Goal: Transaction & Acquisition: Book appointment/travel/reservation

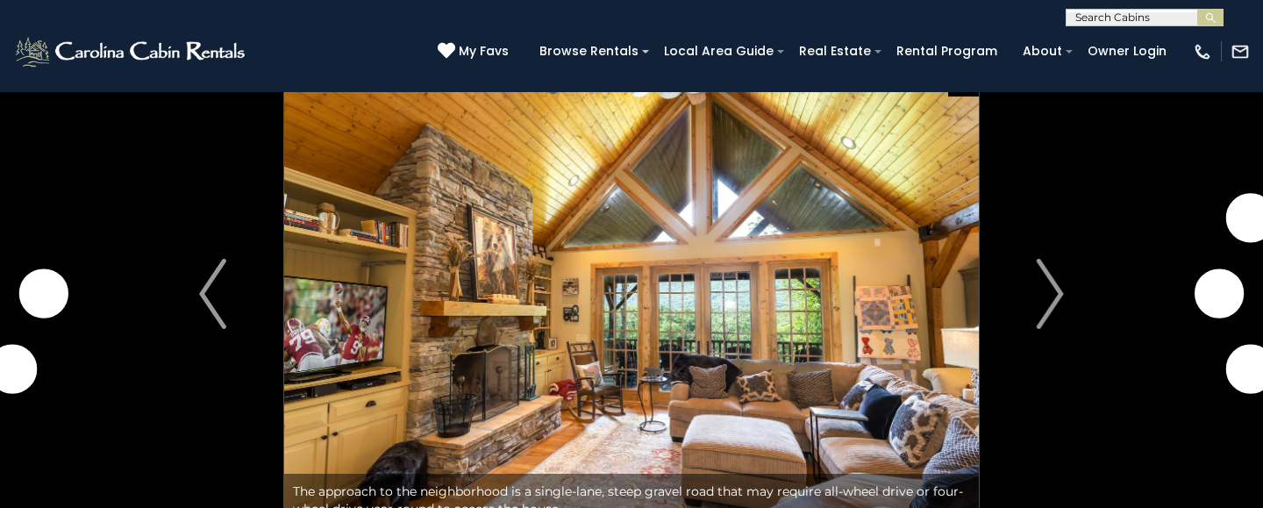
scroll to position [45, 0]
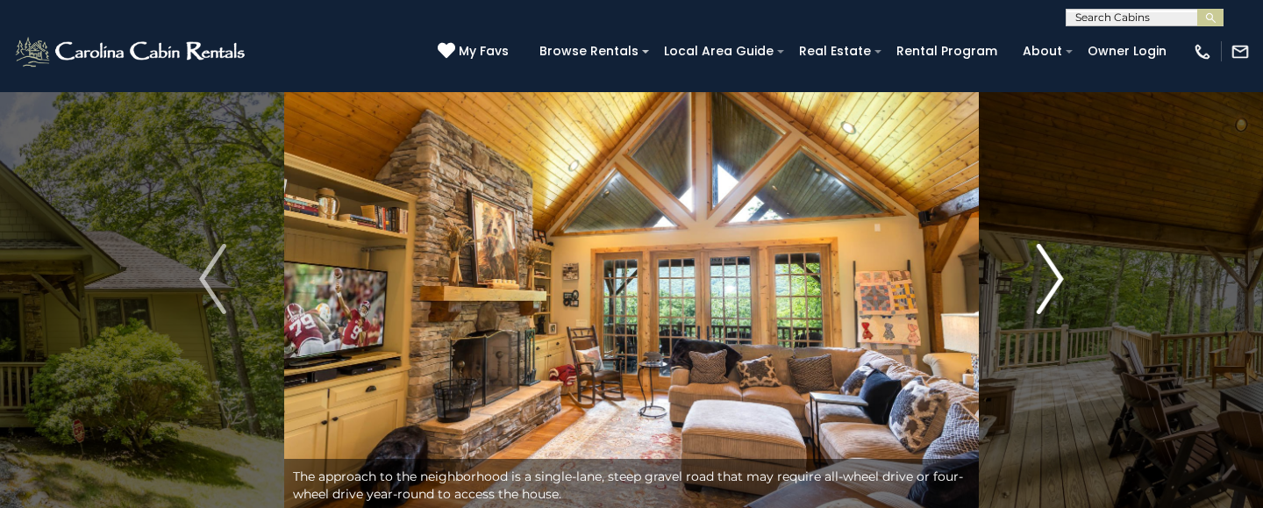
click at [1095, 292] on button "Next" at bounding box center [1050, 278] width 143 height 465
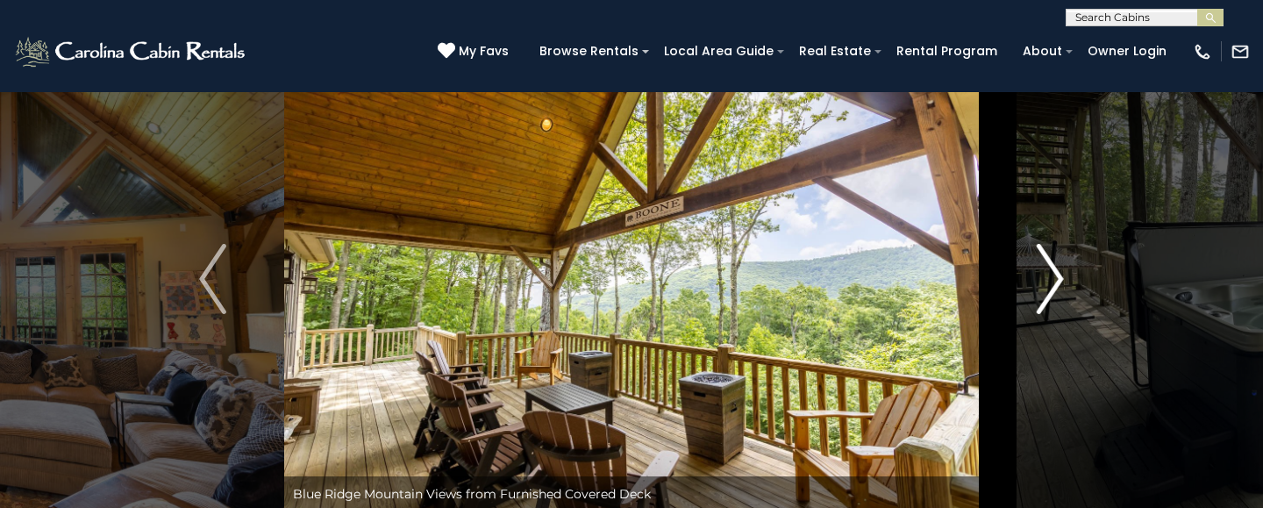
click at [1032, 265] on button "Next" at bounding box center [1050, 278] width 143 height 465
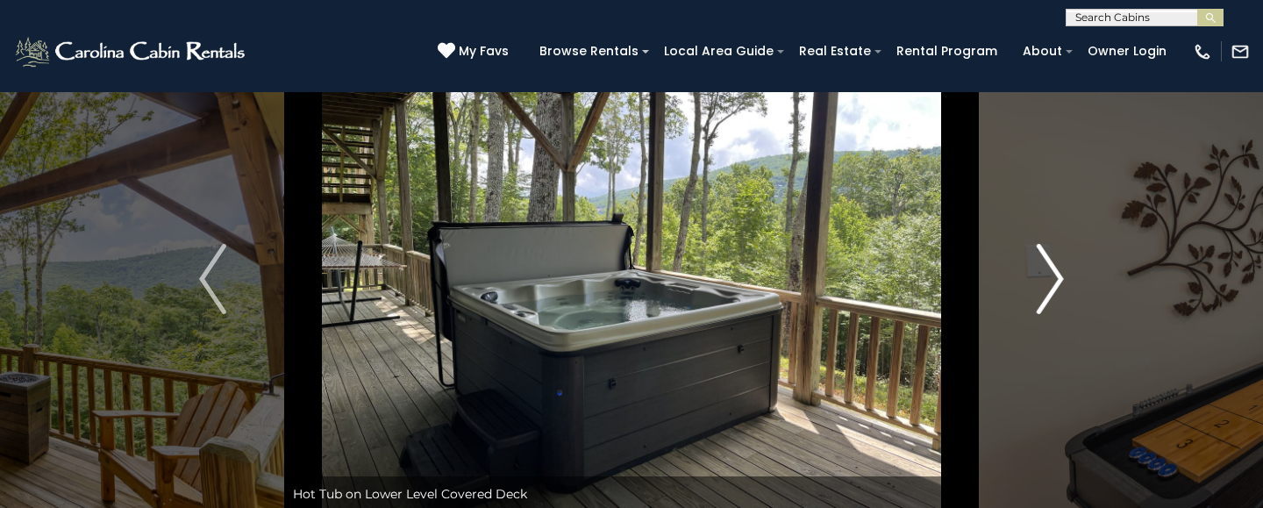
click at [1032, 265] on button "Next" at bounding box center [1050, 278] width 143 height 465
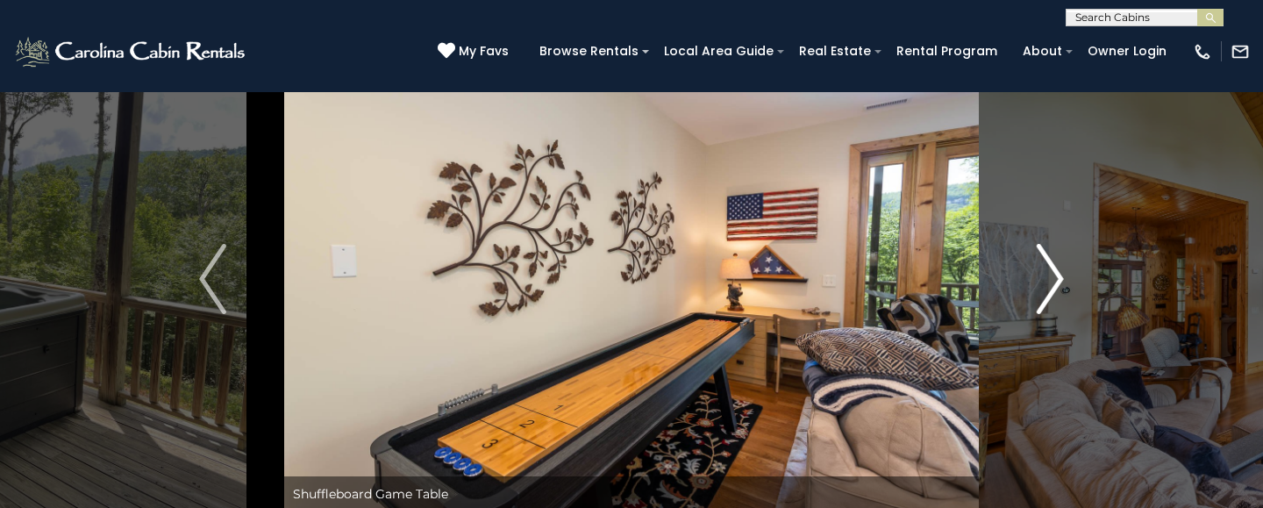
click at [1032, 265] on button "Next" at bounding box center [1050, 278] width 143 height 465
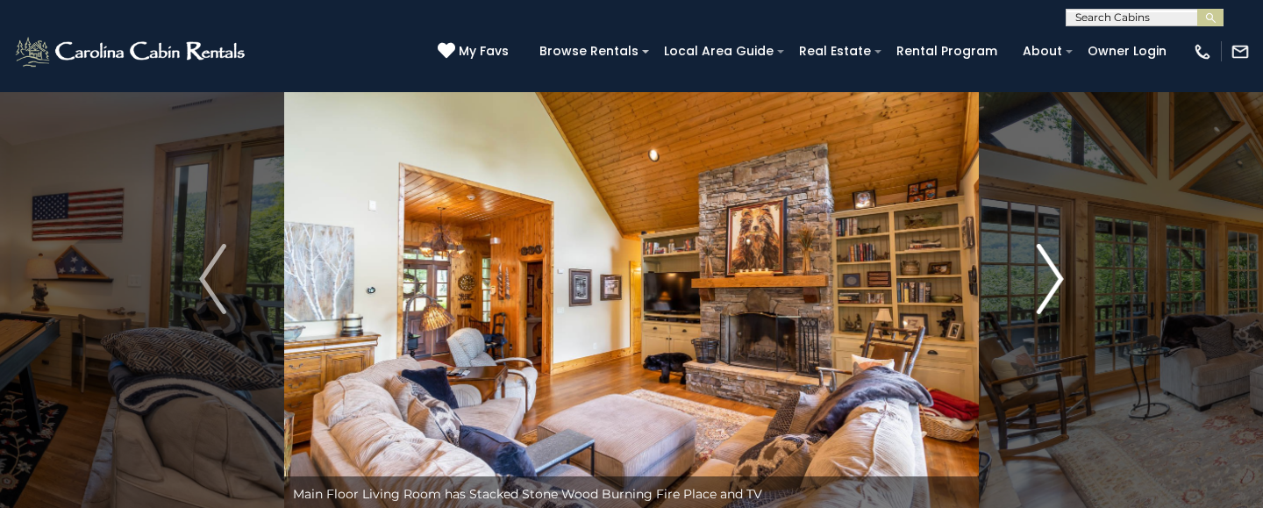
click at [1032, 265] on button "Next" at bounding box center [1050, 278] width 143 height 465
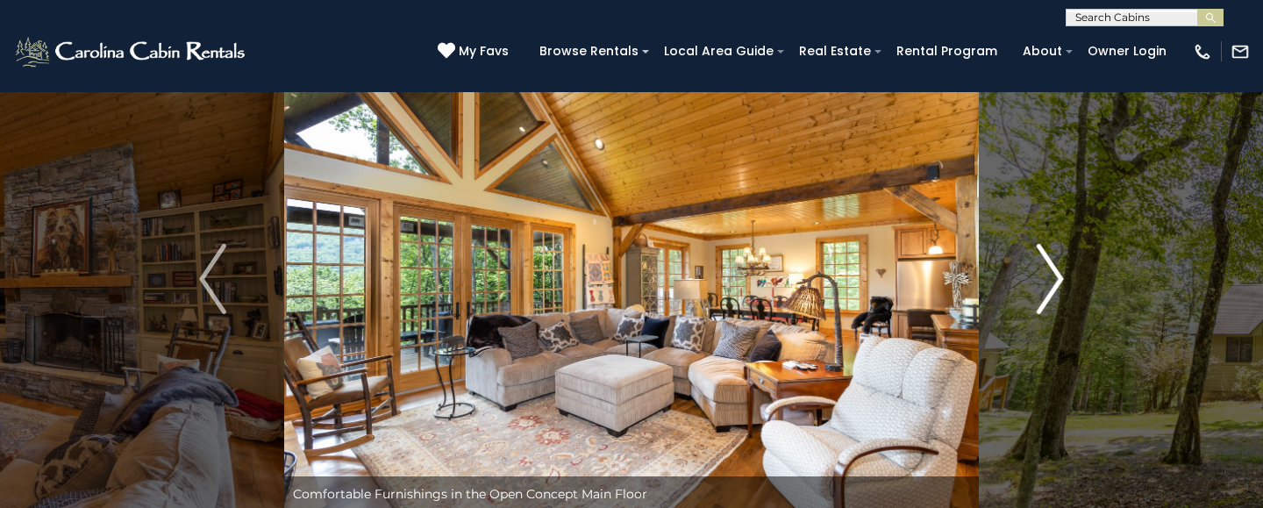
click at [1032, 265] on button "Next" at bounding box center [1050, 278] width 143 height 465
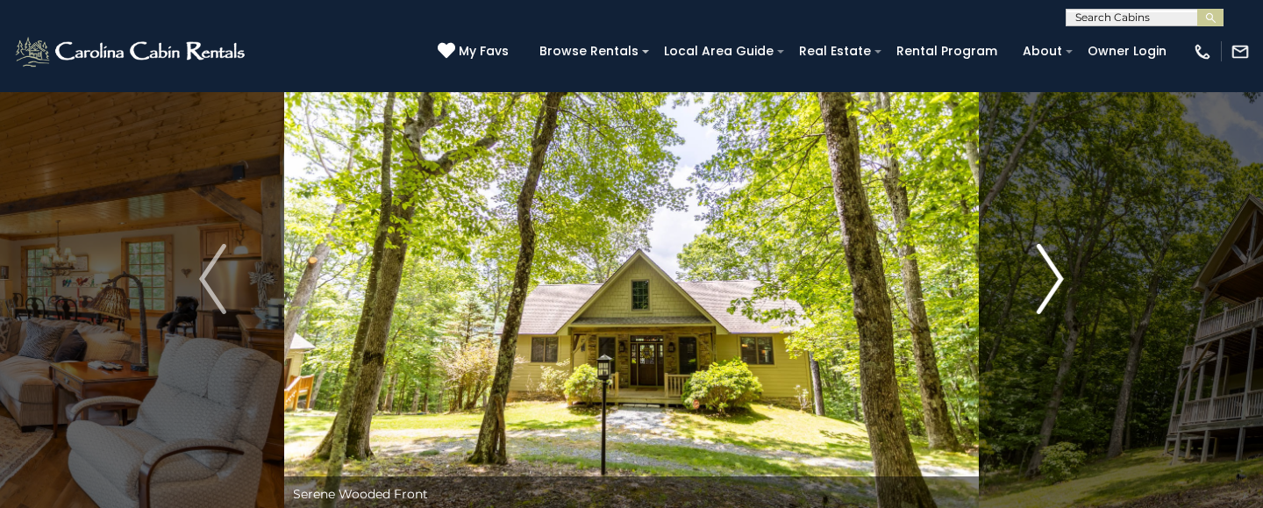
click at [1032, 265] on button "Next" at bounding box center [1050, 278] width 143 height 465
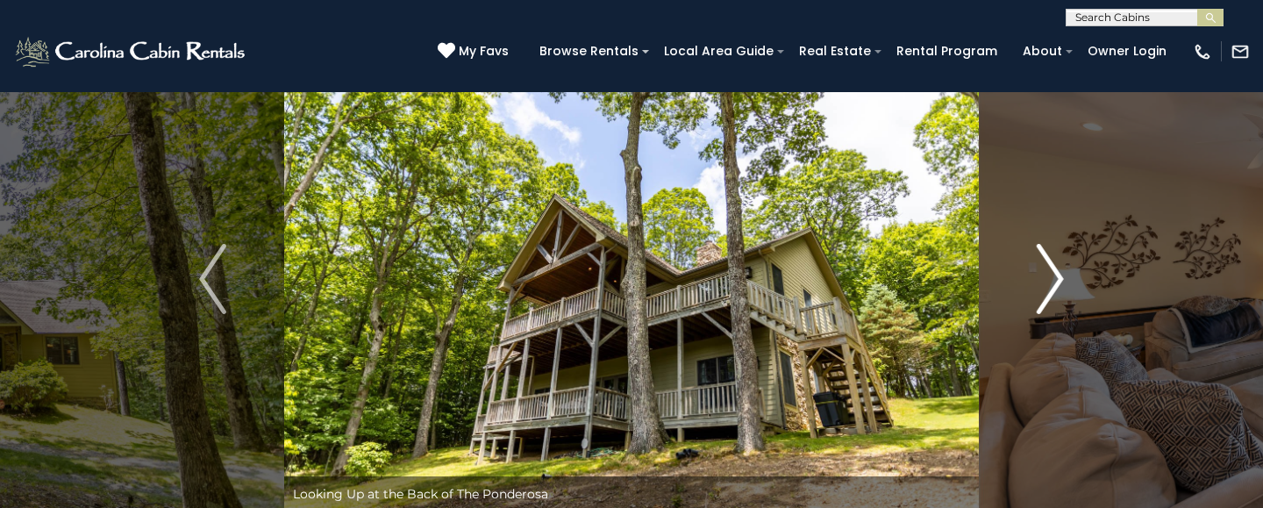
click at [1032, 265] on button "Next" at bounding box center [1050, 278] width 143 height 465
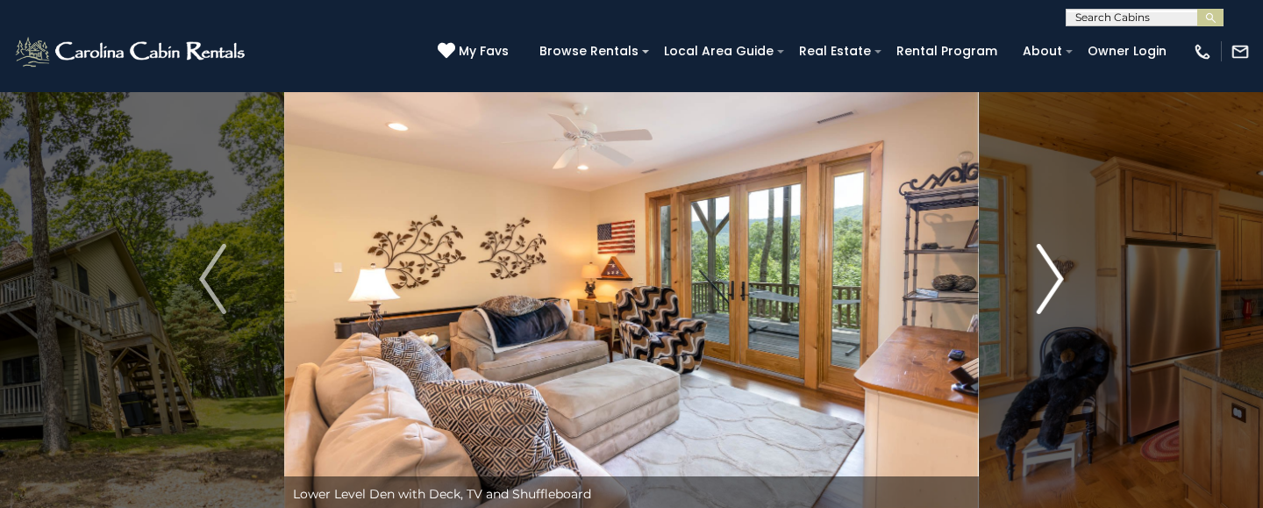
click at [1032, 265] on button "Next" at bounding box center [1050, 278] width 143 height 465
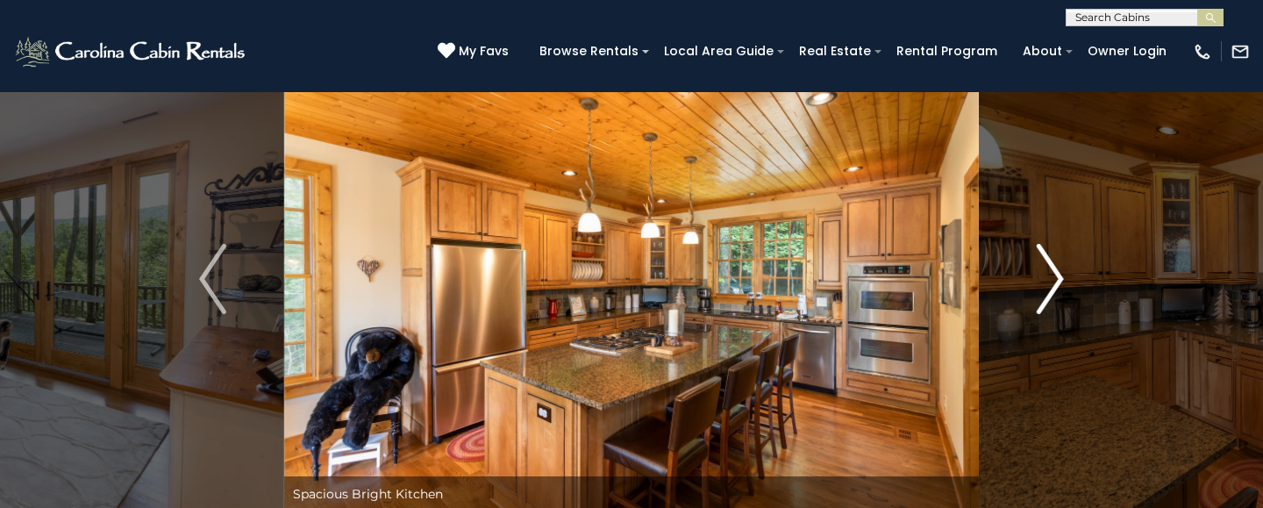
click at [1032, 265] on button "Next" at bounding box center [1050, 278] width 143 height 465
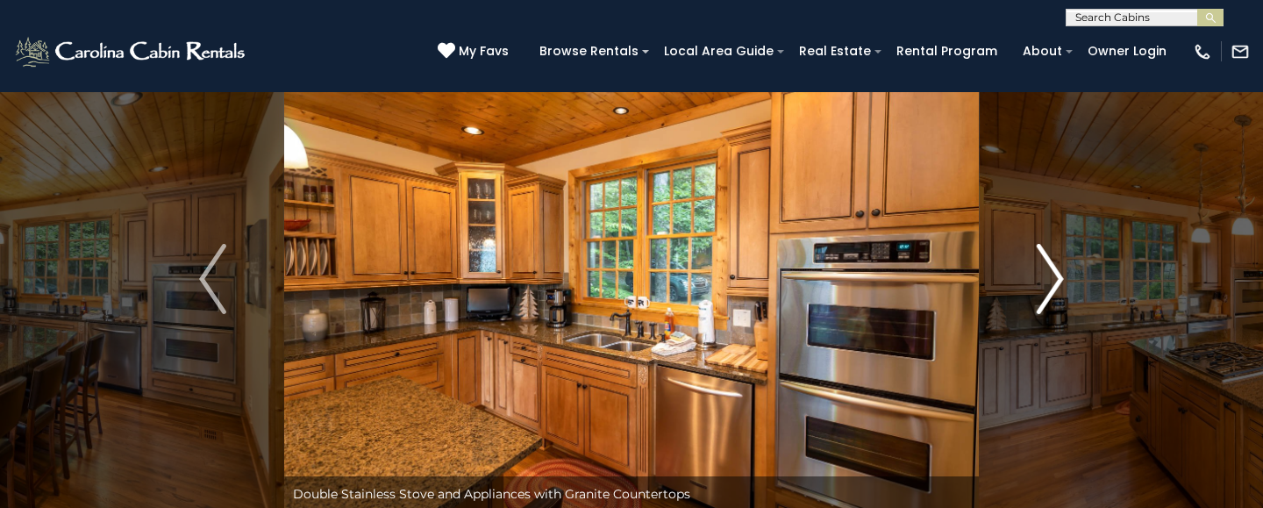
click at [1032, 265] on button "Next" at bounding box center [1050, 278] width 143 height 465
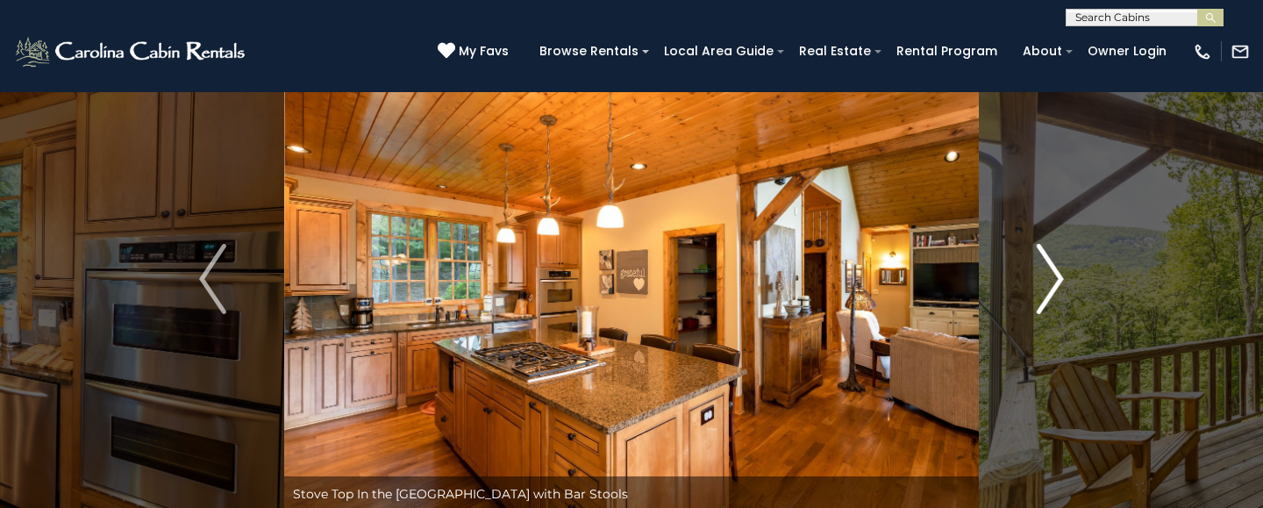
click at [1032, 265] on button "Next" at bounding box center [1050, 278] width 143 height 465
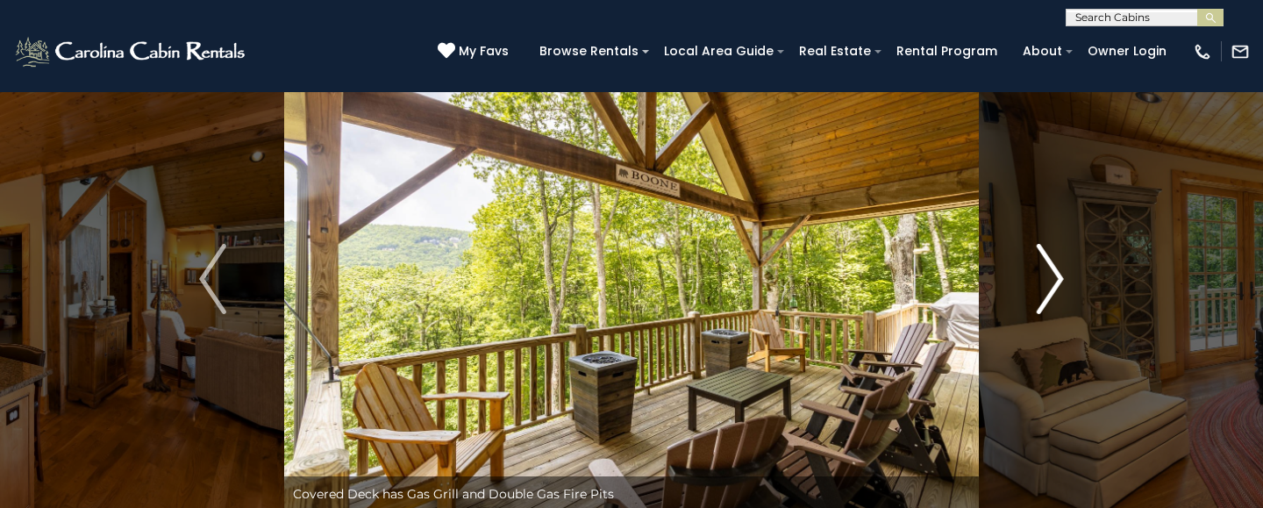
click at [1032, 265] on button "Next" at bounding box center [1050, 278] width 143 height 465
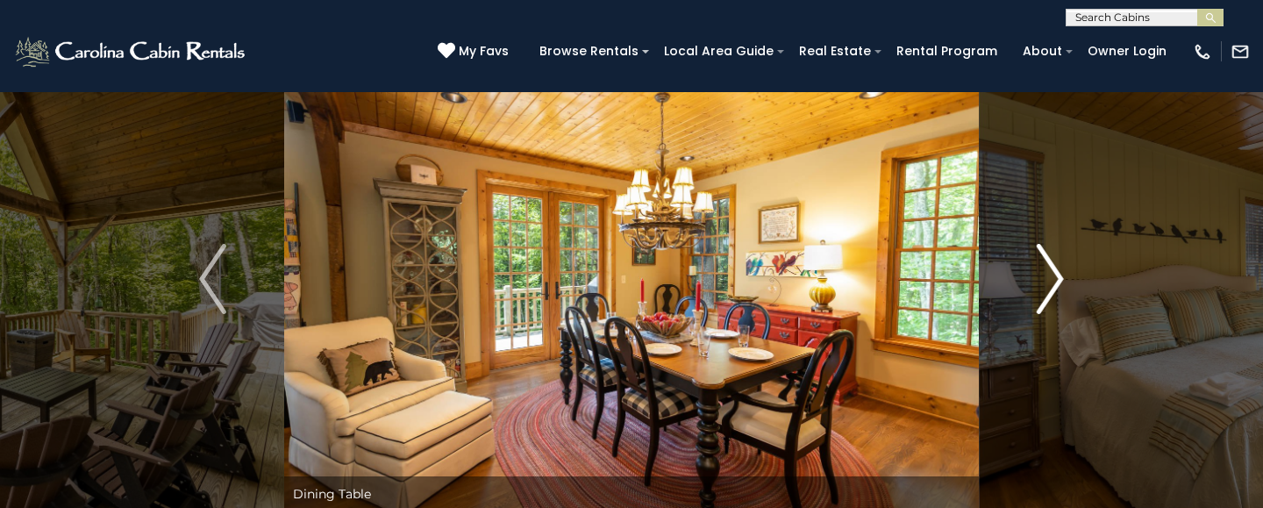
click at [1032, 265] on button "Next" at bounding box center [1050, 278] width 143 height 465
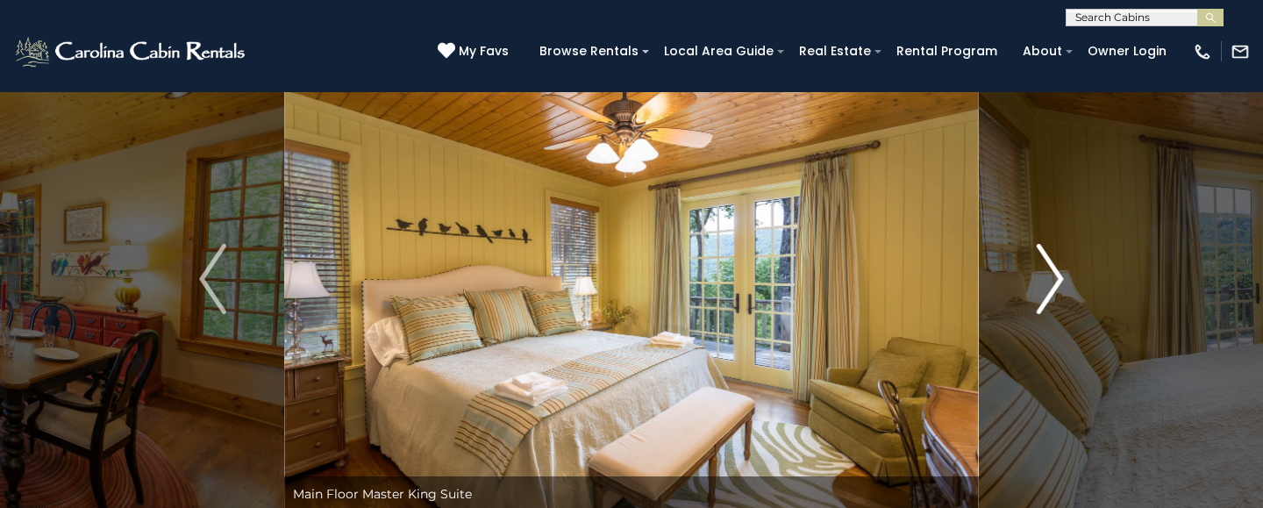
click at [1032, 265] on button "Next" at bounding box center [1050, 278] width 143 height 465
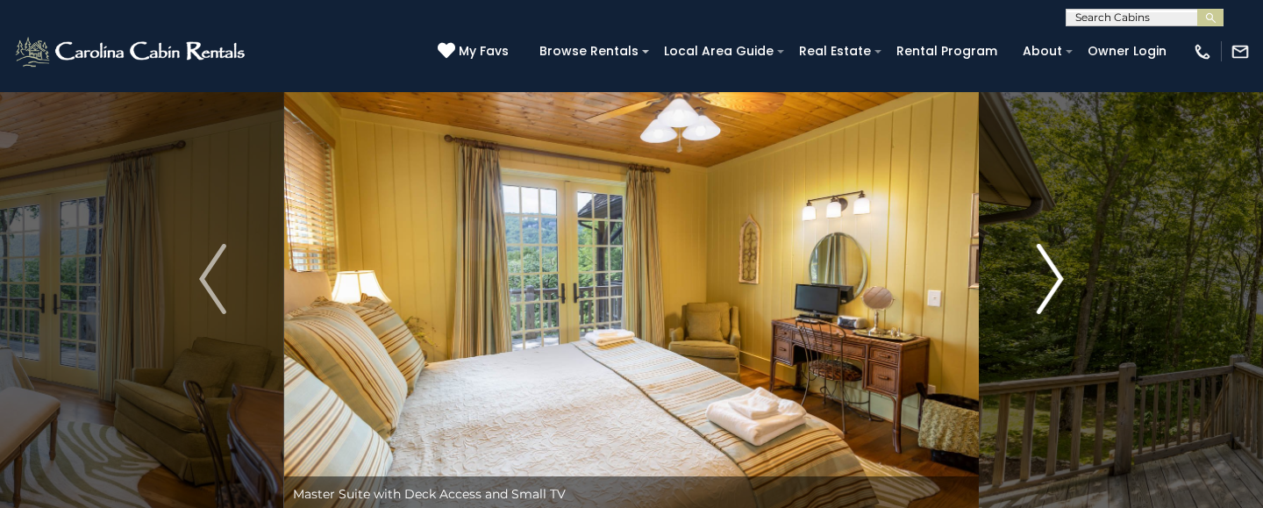
click at [1032, 265] on button "Next" at bounding box center [1050, 278] width 143 height 465
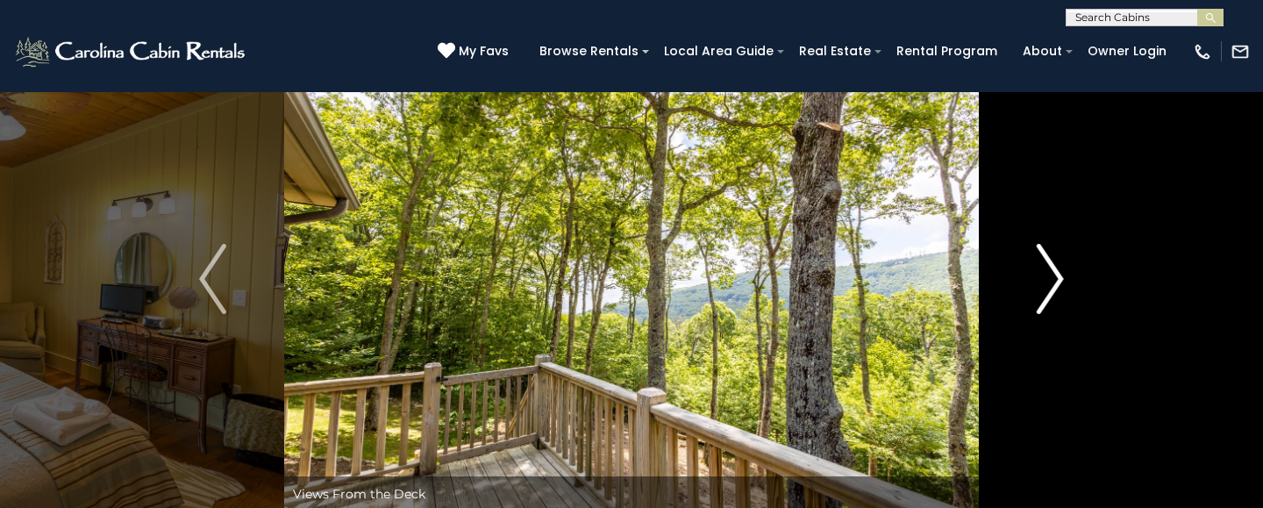
click at [1032, 265] on button "Next" at bounding box center [1050, 278] width 143 height 465
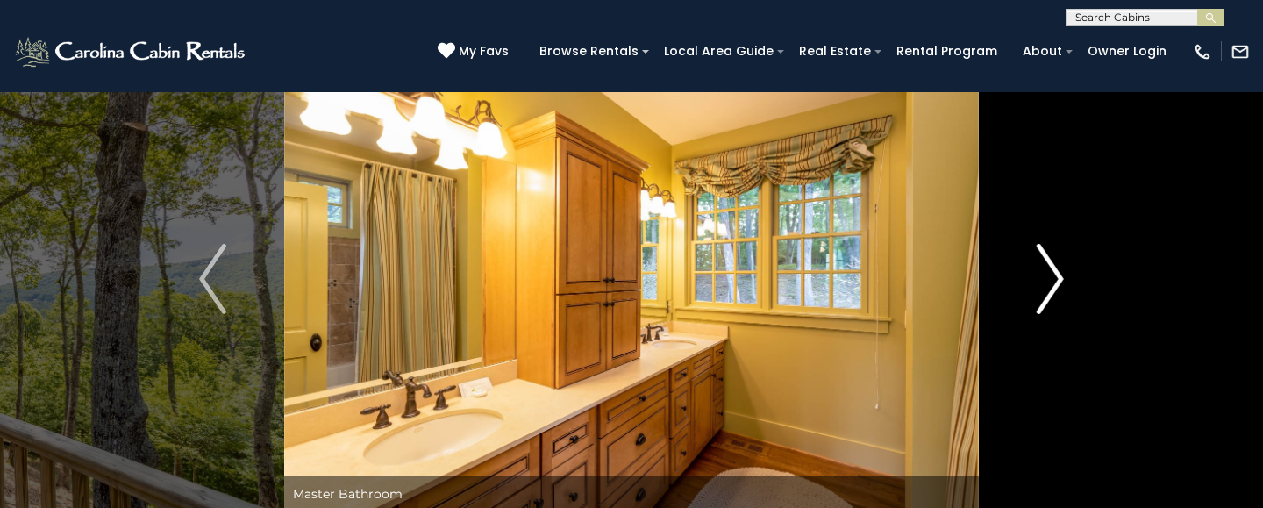
click at [1032, 265] on button "Next" at bounding box center [1050, 278] width 143 height 465
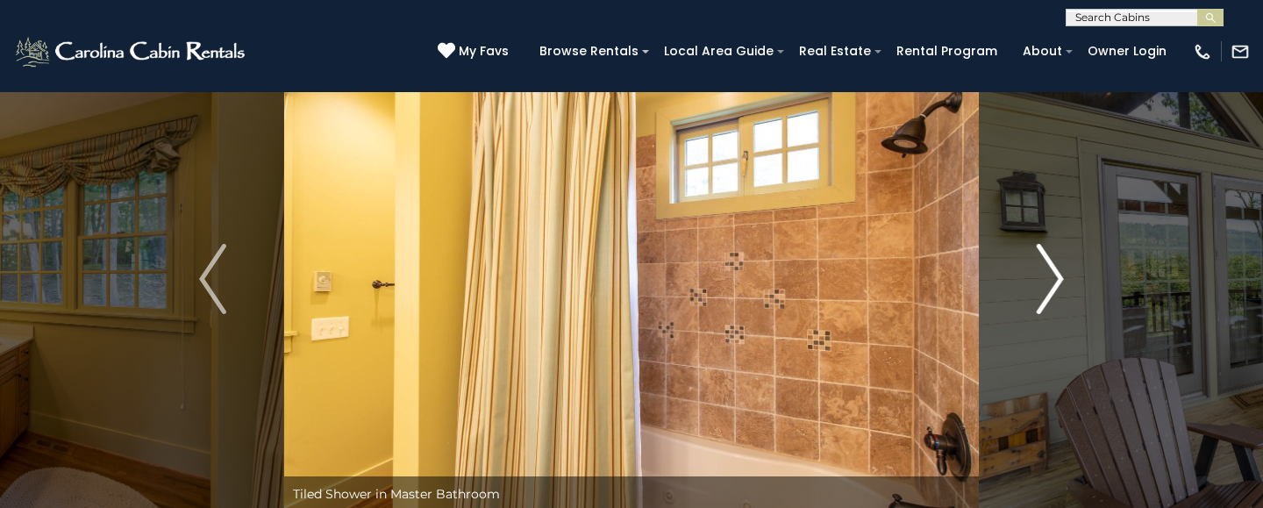
click at [1032, 265] on button "Next" at bounding box center [1050, 278] width 143 height 465
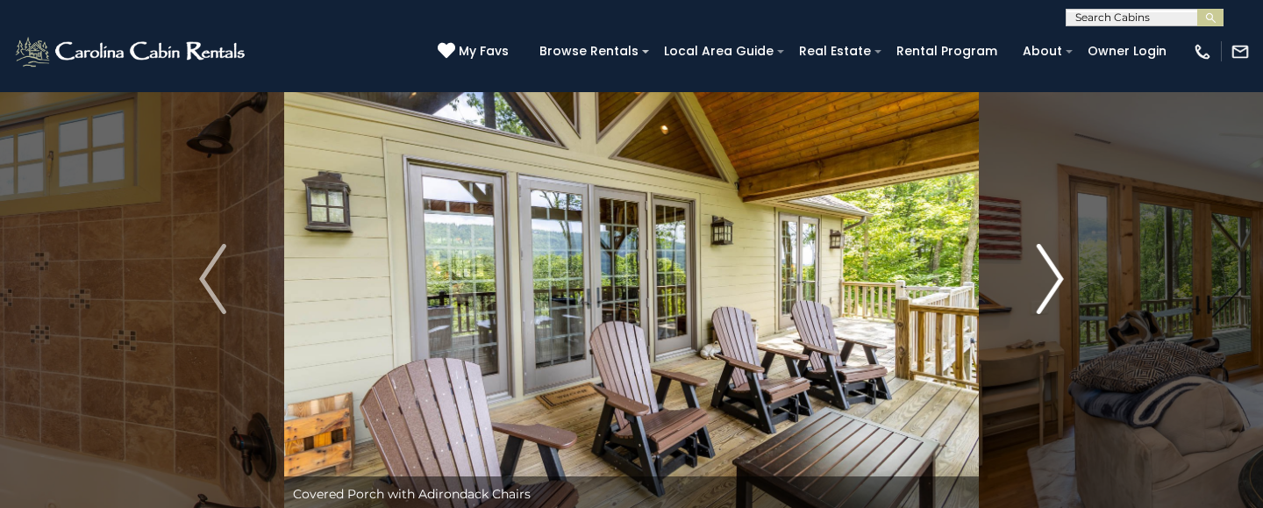
click at [1032, 265] on button "Next" at bounding box center [1050, 278] width 143 height 465
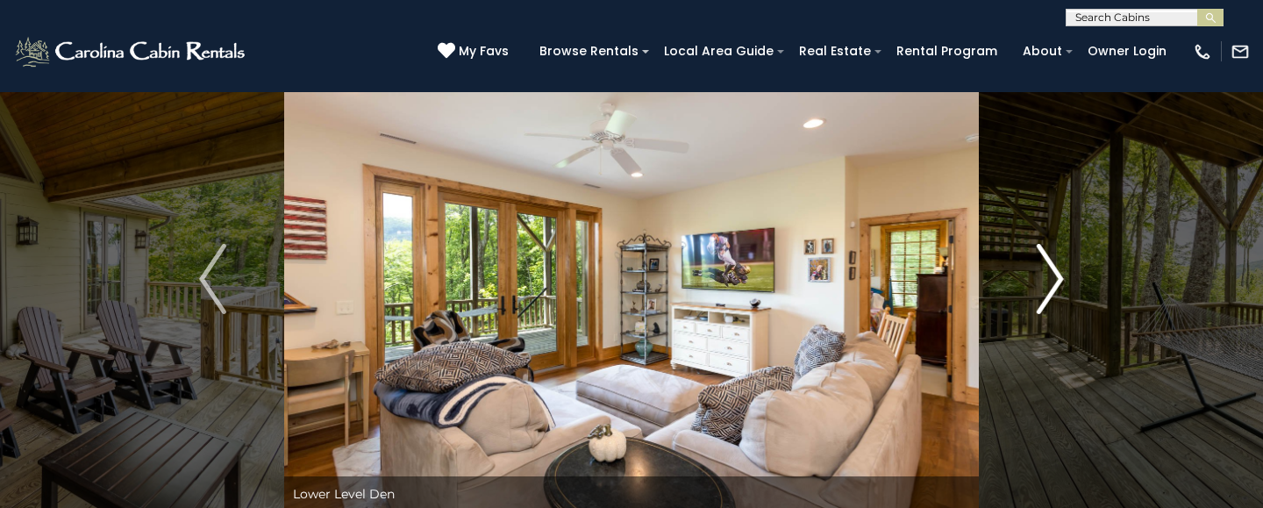
click at [1032, 265] on button "Next" at bounding box center [1050, 278] width 143 height 465
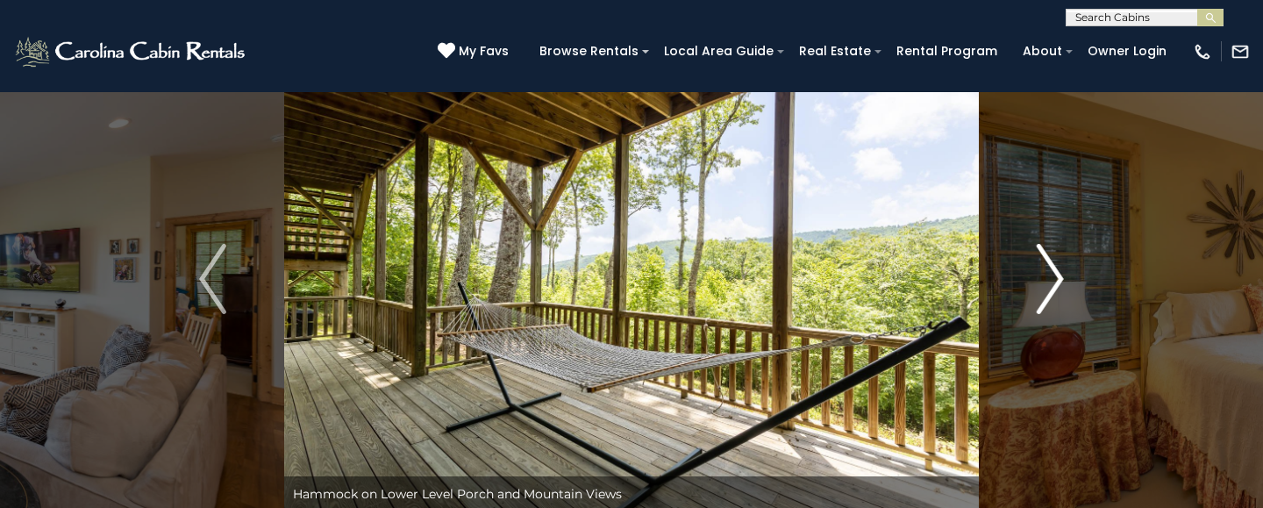
click at [1032, 265] on button "Next" at bounding box center [1050, 278] width 143 height 465
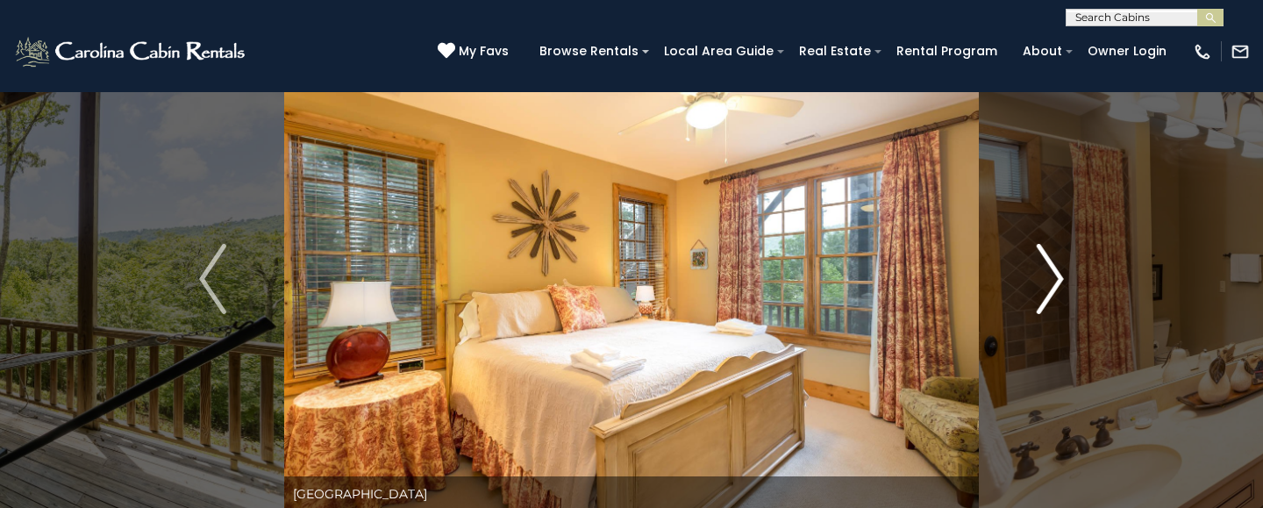
click at [1032, 265] on button "Next" at bounding box center [1050, 278] width 143 height 465
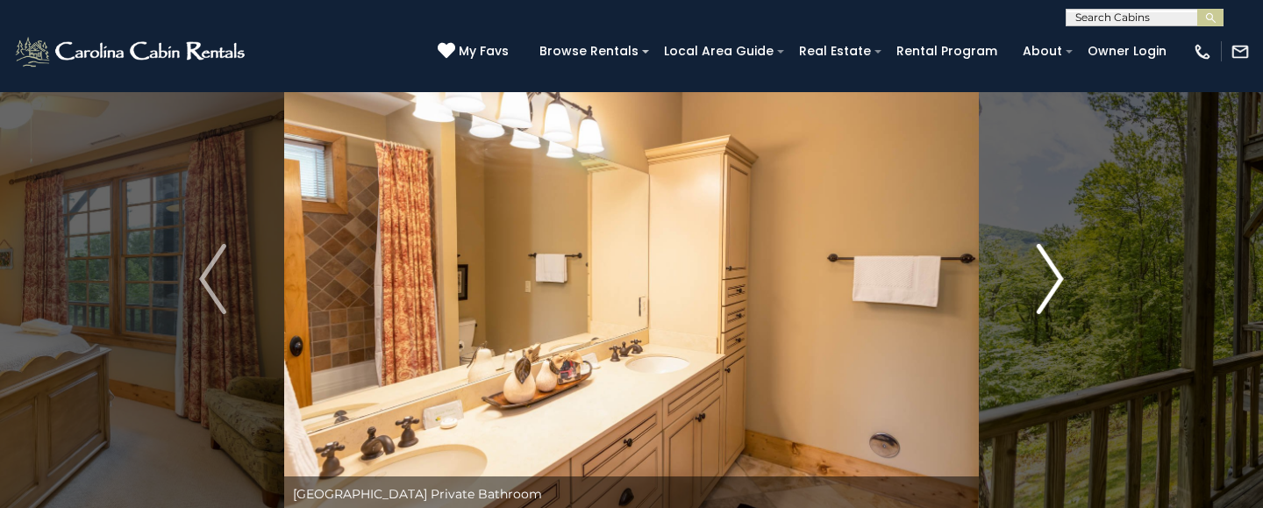
click at [1032, 265] on button "Next" at bounding box center [1050, 278] width 143 height 465
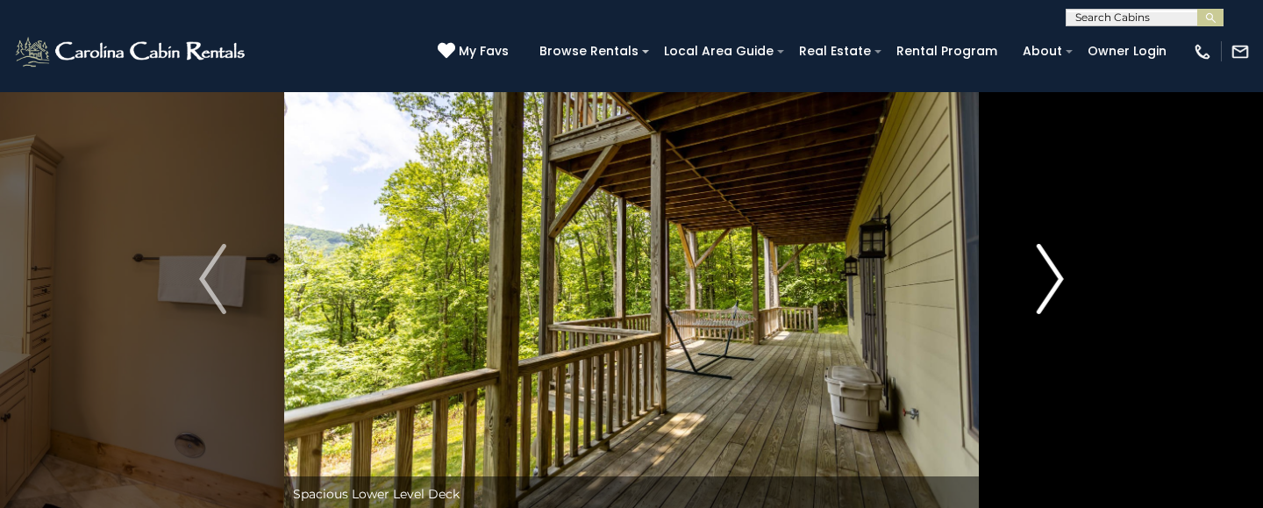
click at [1032, 267] on button "Next" at bounding box center [1050, 278] width 143 height 465
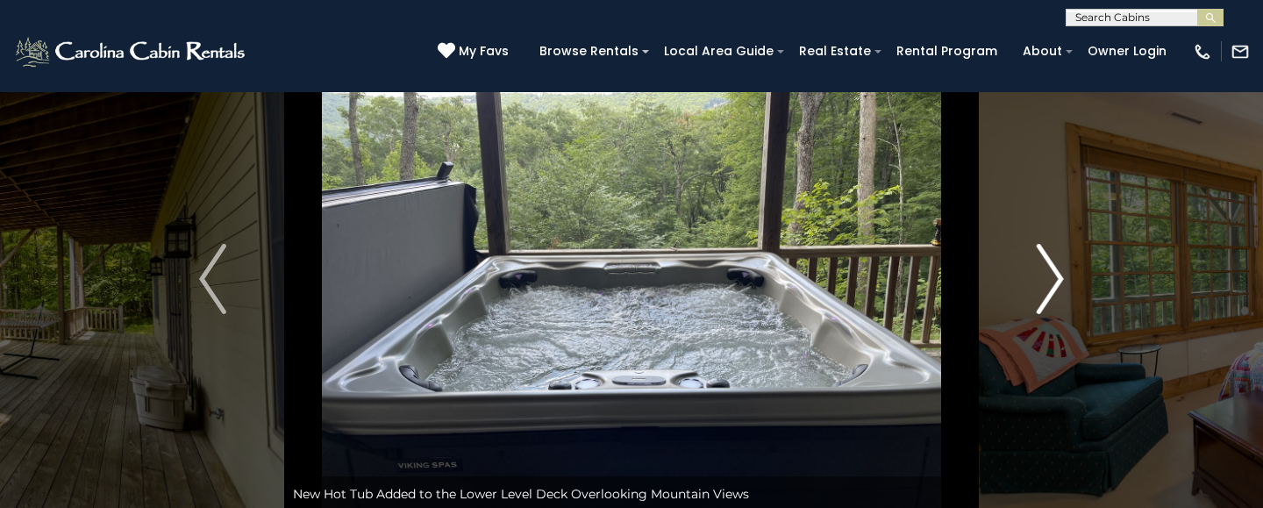
click at [1032, 267] on button "Next" at bounding box center [1050, 278] width 143 height 465
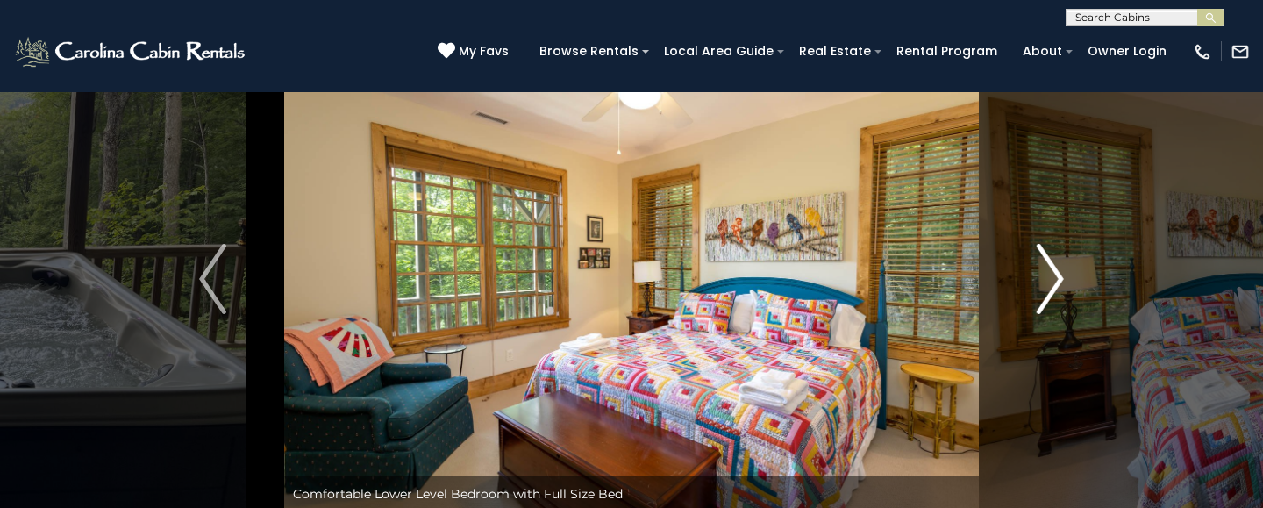
click at [1032, 267] on button "Next" at bounding box center [1050, 278] width 143 height 465
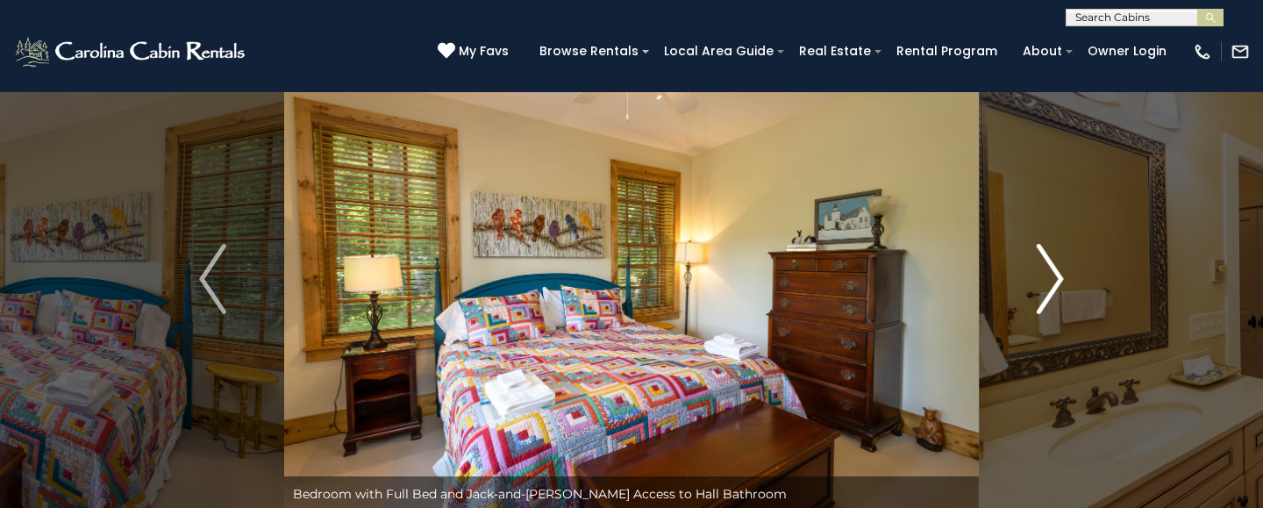
click at [1032, 267] on button "Next" at bounding box center [1050, 278] width 143 height 465
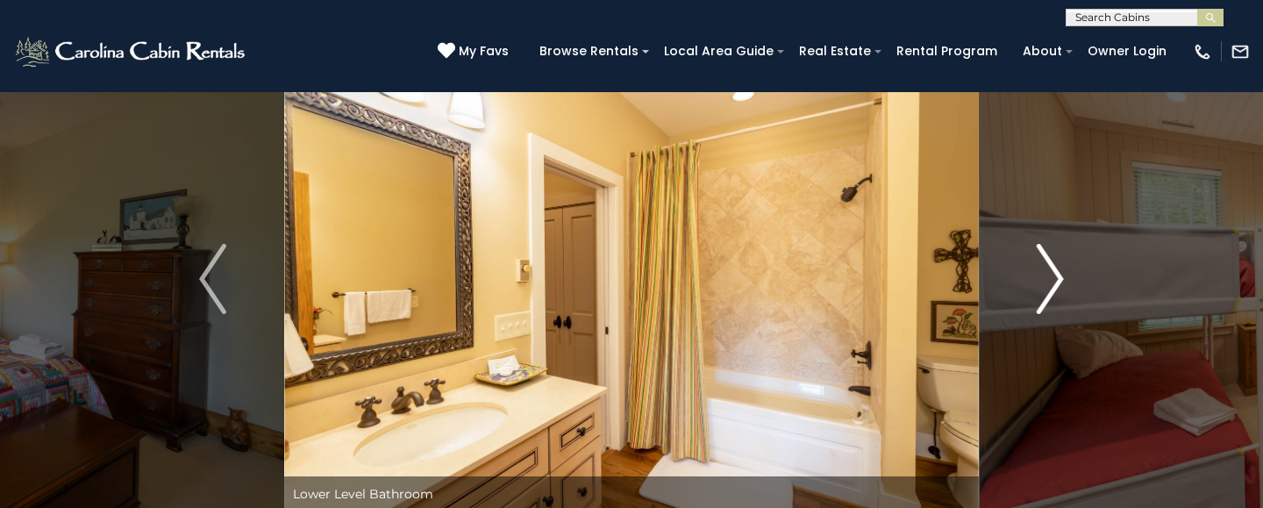
click at [1032, 267] on button "Next" at bounding box center [1050, 278] width 143 height 465
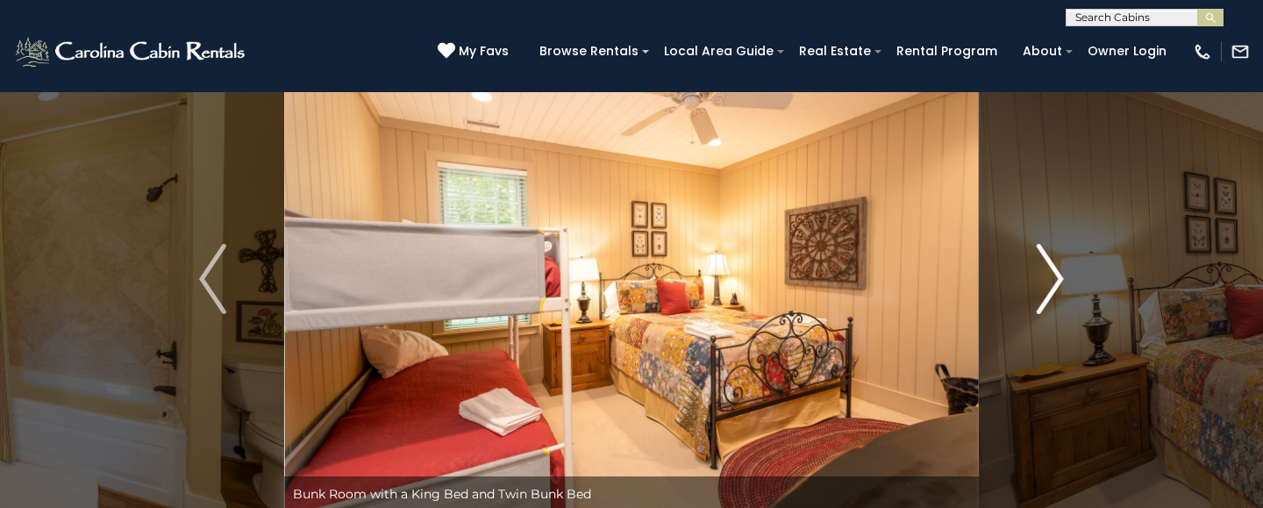
click at [1032, 267] on button "Next" at bounding box center [1050, 278] width 143 height 465
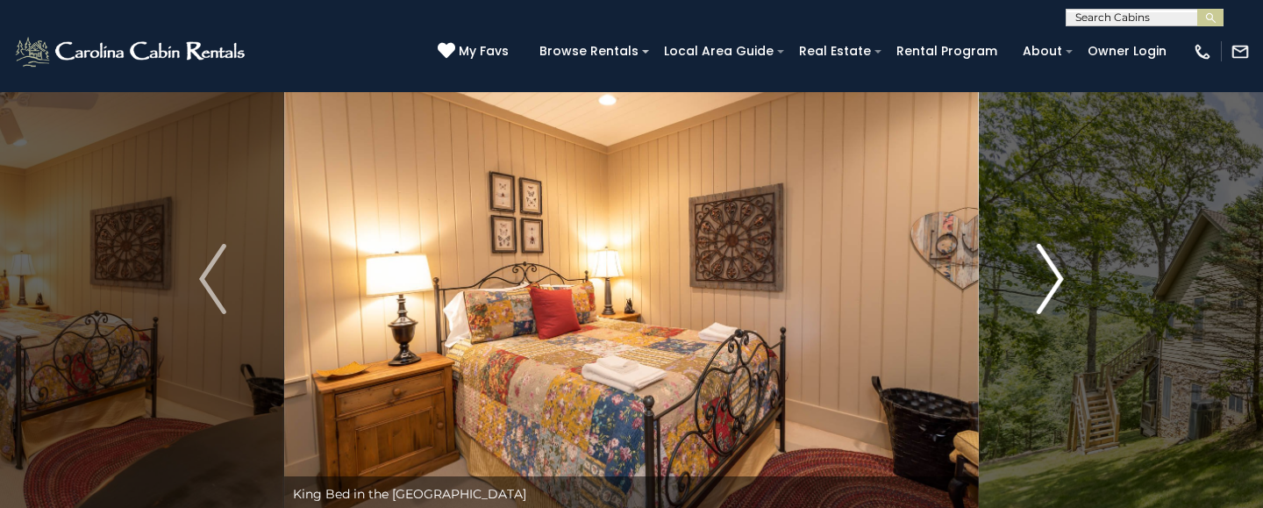
click at [1032, 267] on button "Next" at bounding box center [1050, 278] width 143 height 465
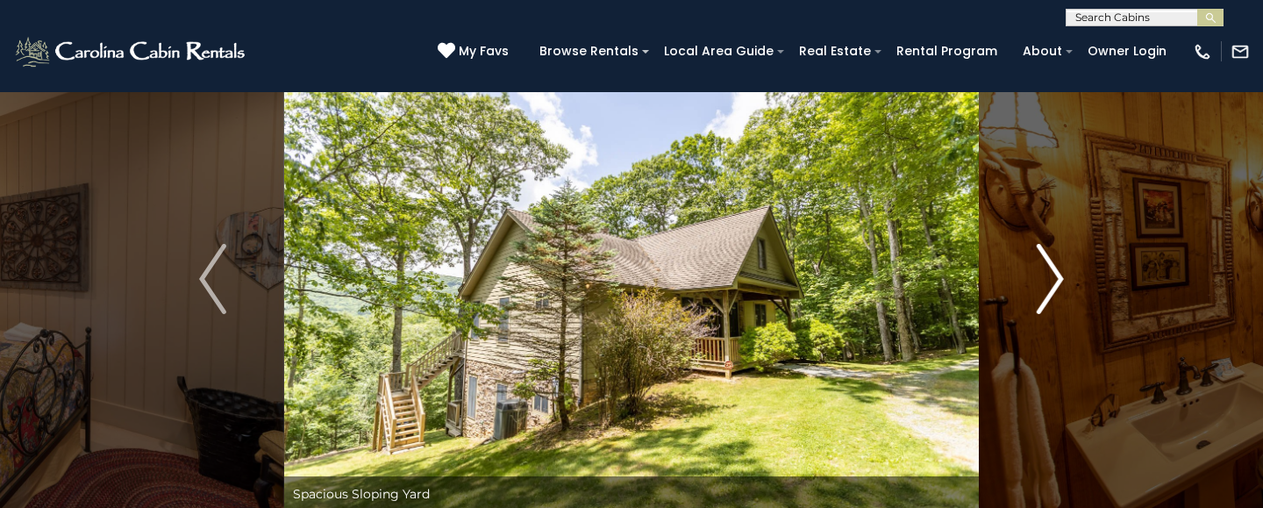
click at [1032, 267] on button "Next" at bounding box center [1050, 278] width 143 height 465
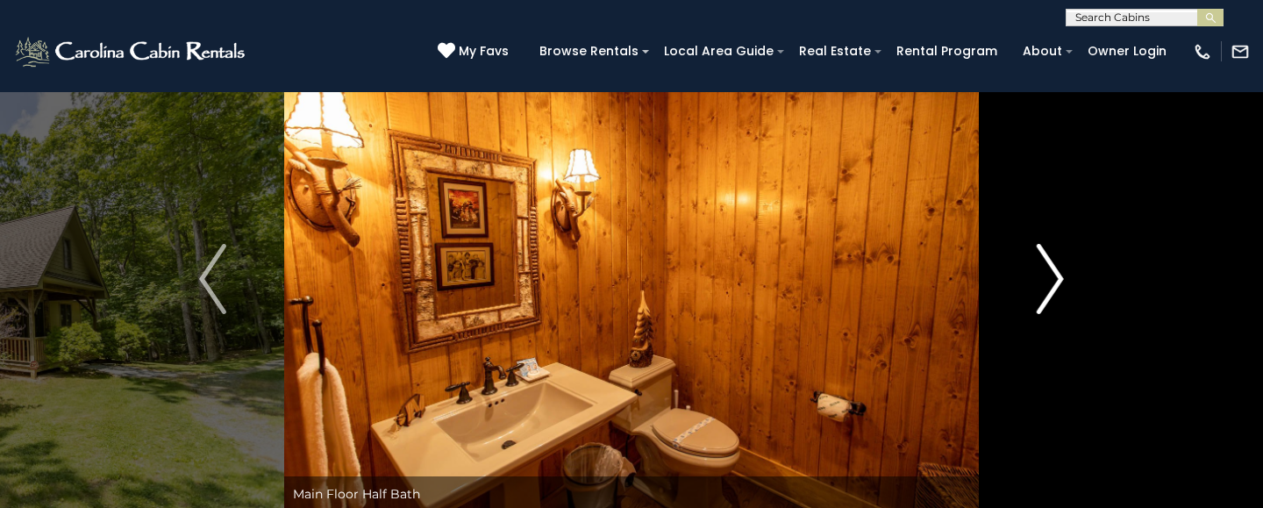
click at [1032, 267] on button "Next" at bounding box center [1050, 278] width 143 height 465
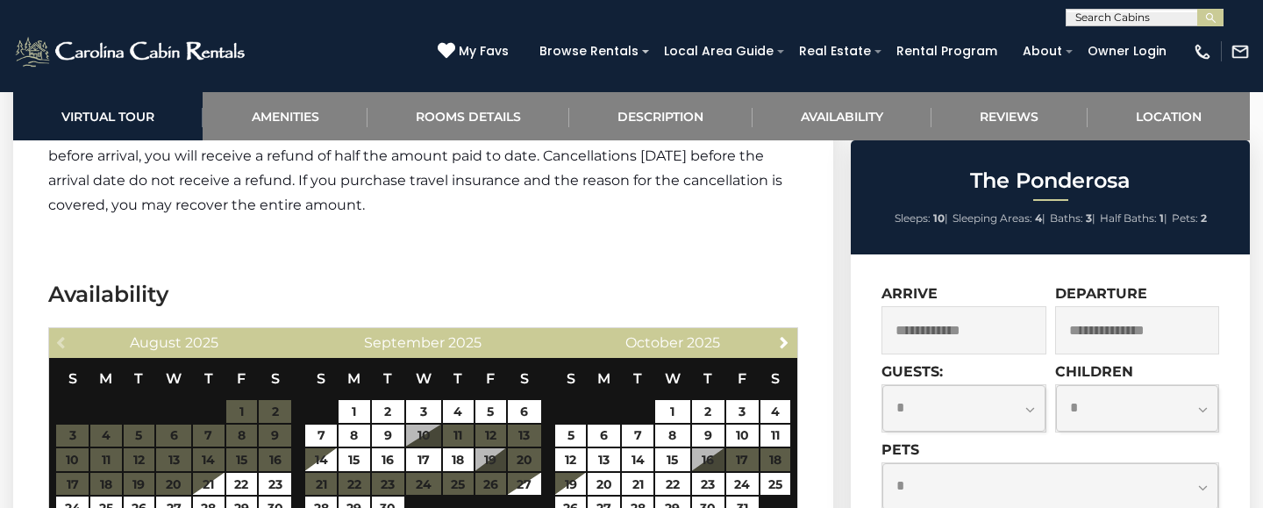
scroll to position [3346, 0]
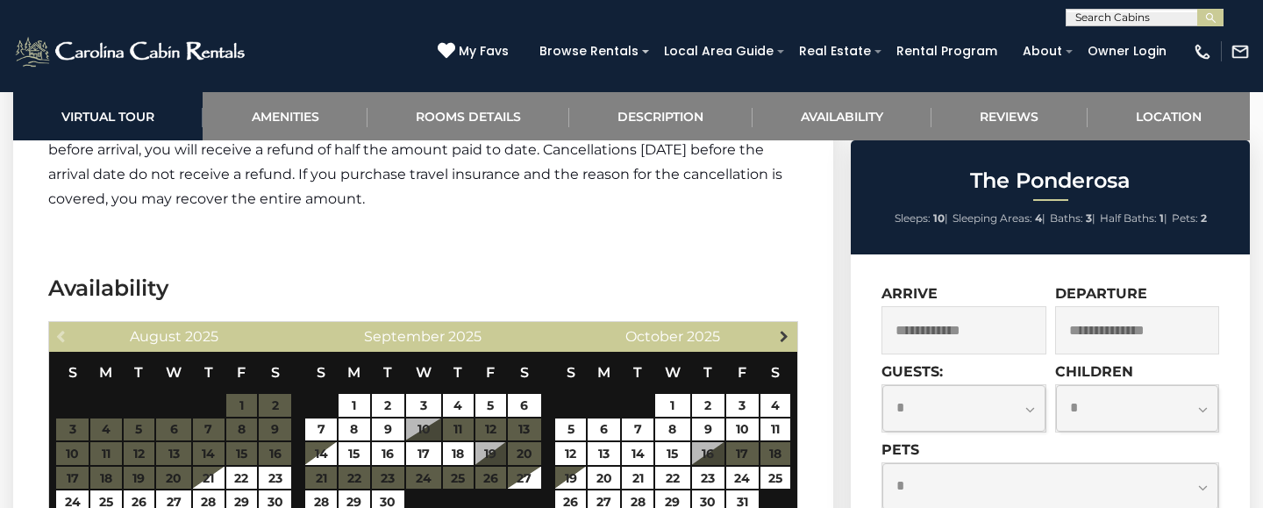
click at [784, 329] on span "Next" at bounding box center [784, 336] width 14 height 14
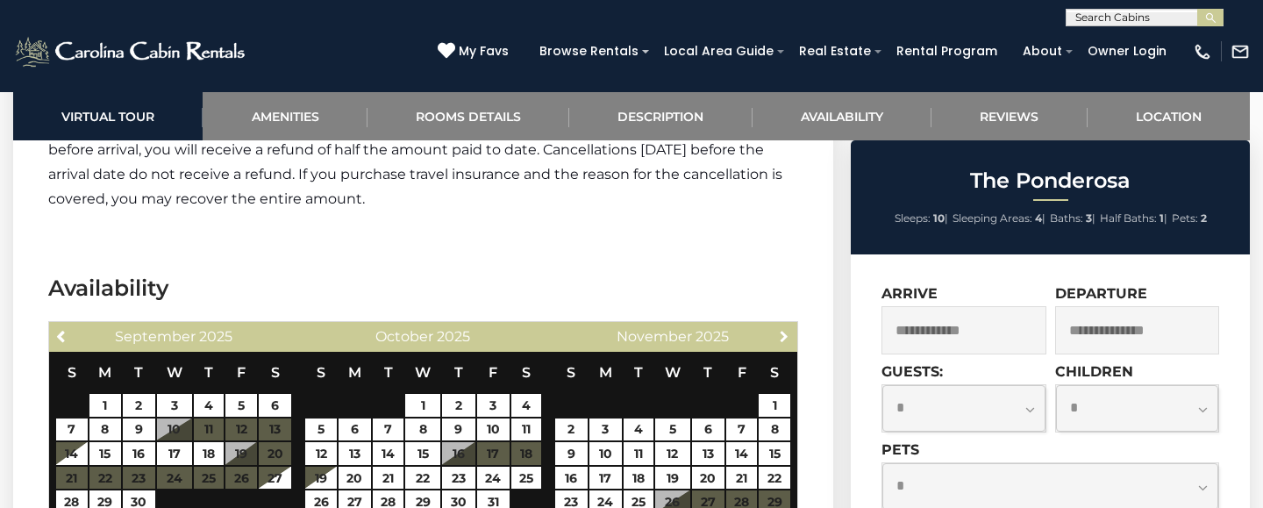
click at [784, 329] on span "Next" at bounding box center [784, 336] width 14 height 14
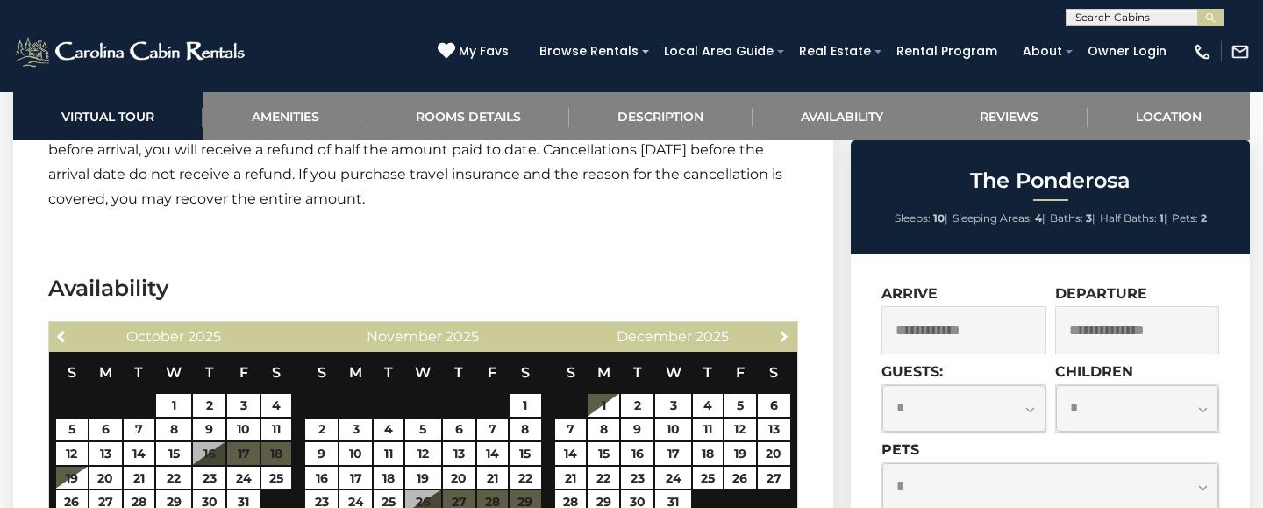
click at [784, 329] on span "Next" at bounding box center [784, 336] width 14 height 14
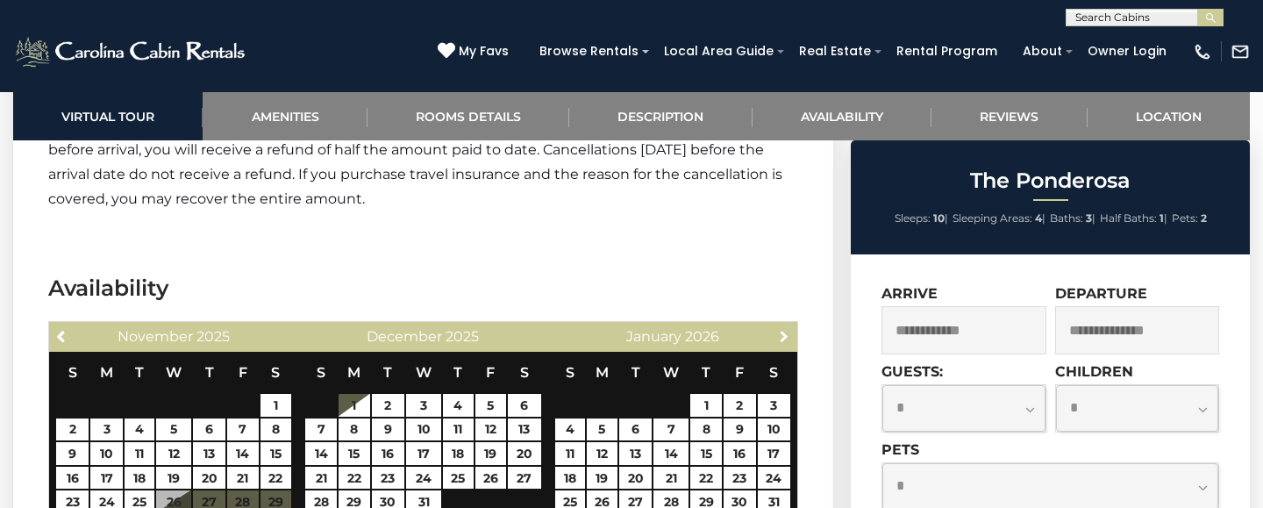
click at [784, 329] on span "Next" at bounding box center [784, 336] width 14 height 14
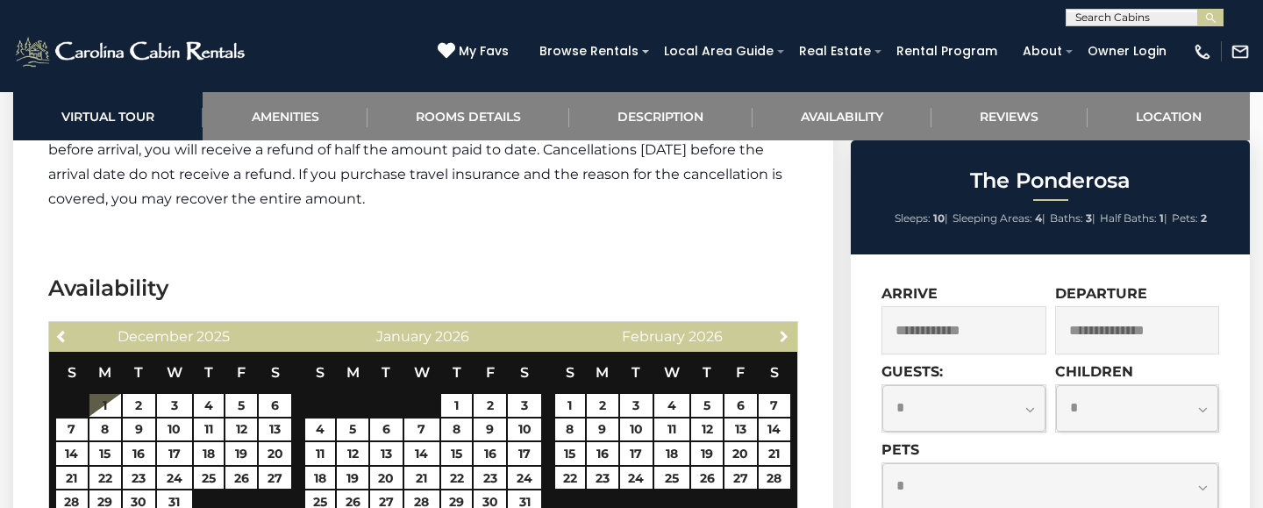
click at [784, 329] on span "Next" at bounding box center [784, 336] width 14 height 14
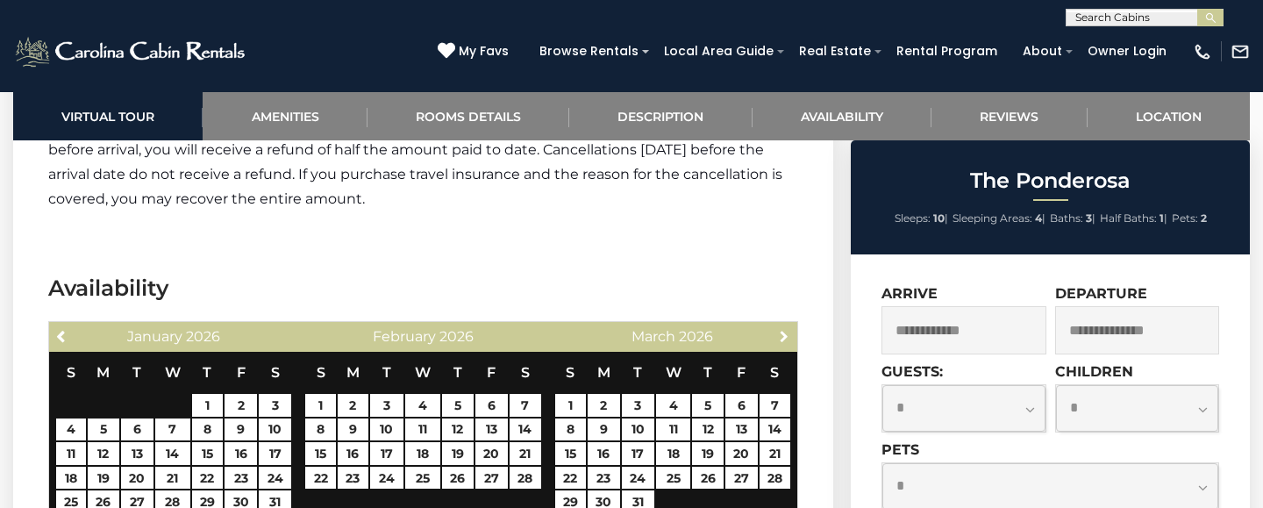
click at [784, 329] on span "Next" at bounding box center [784, 336] width 14 height 14
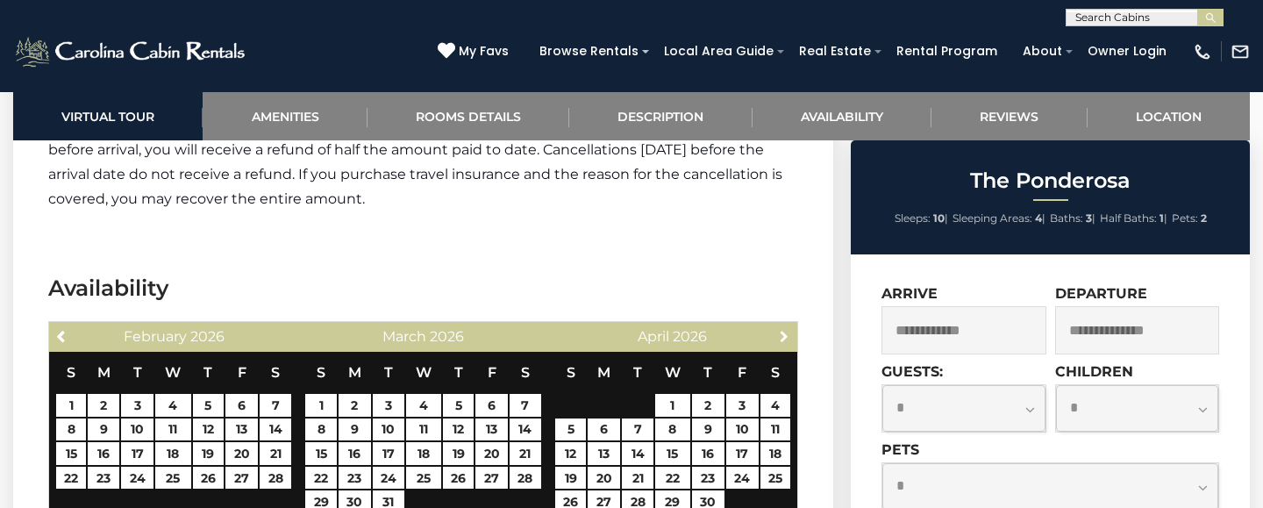
click at [784, 329] on span "Next" at bounding box center [784, 336] width 14 height 14
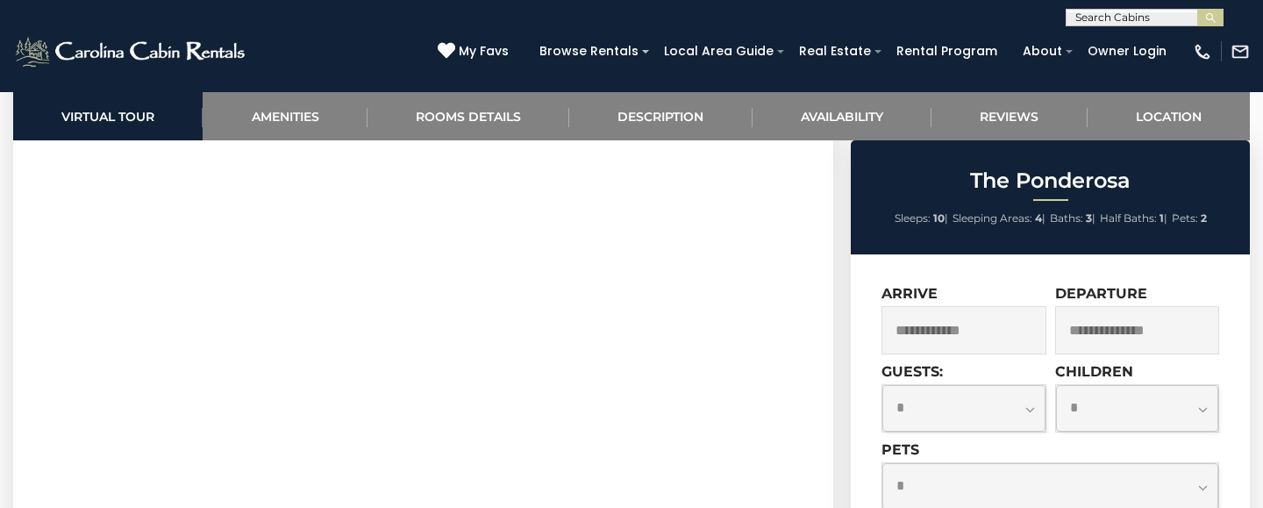
scroll to position [839, 0]
click at [996, 118] on link "Reviews" at bounding box center [1009, 116] width 155 height 48
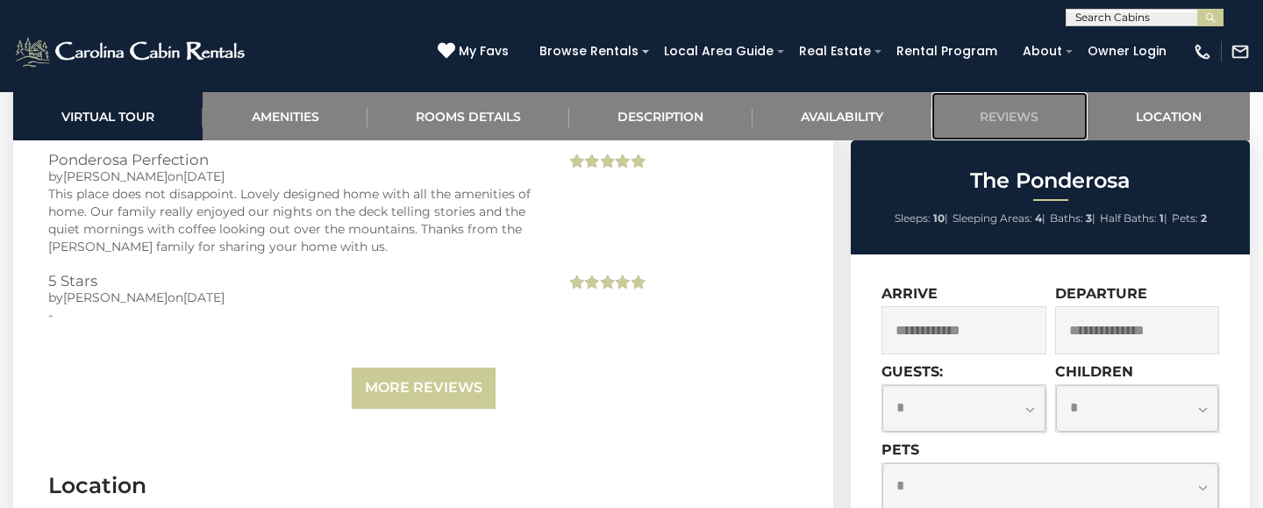
scroll to position [4127, 0]
click at [452, 367] on link "More Reviews" at bounding box center [424, 387] width 144 height 41
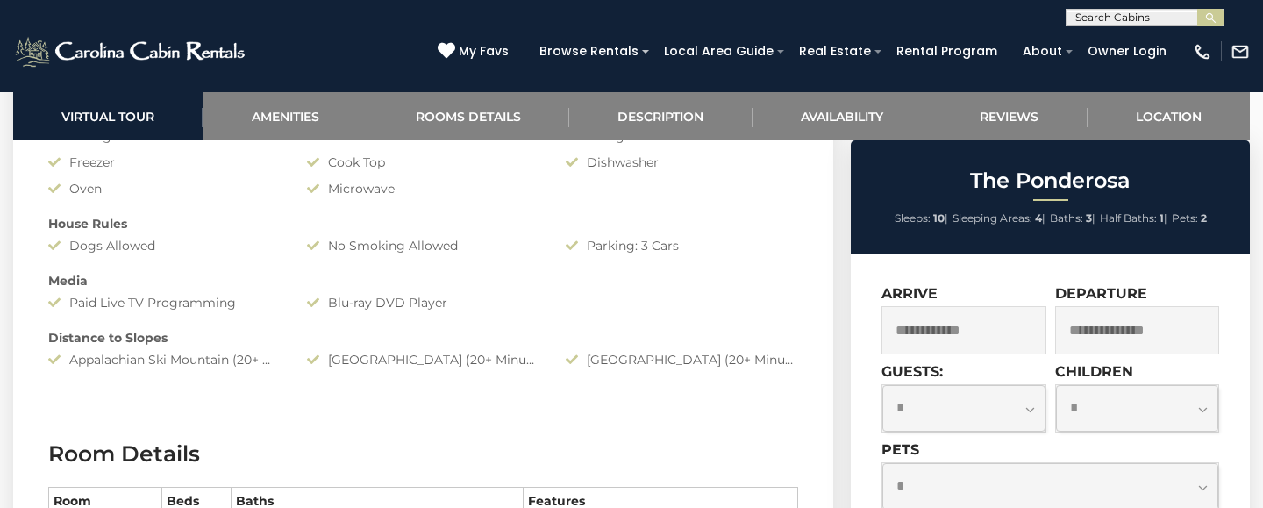
scroll to position [1585, 0]
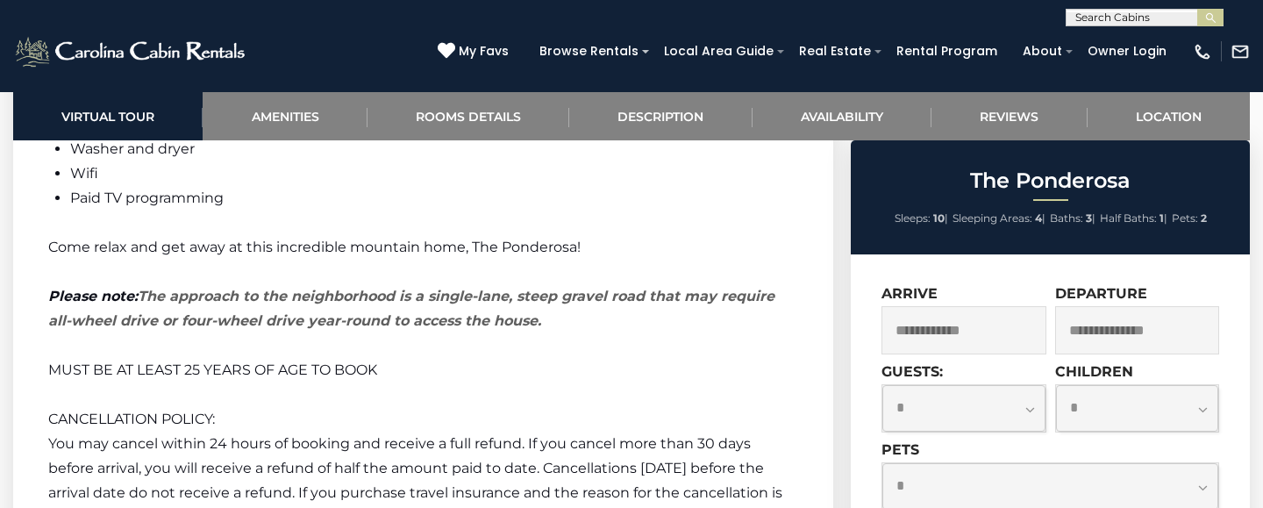
scroll to position [3051, 0]
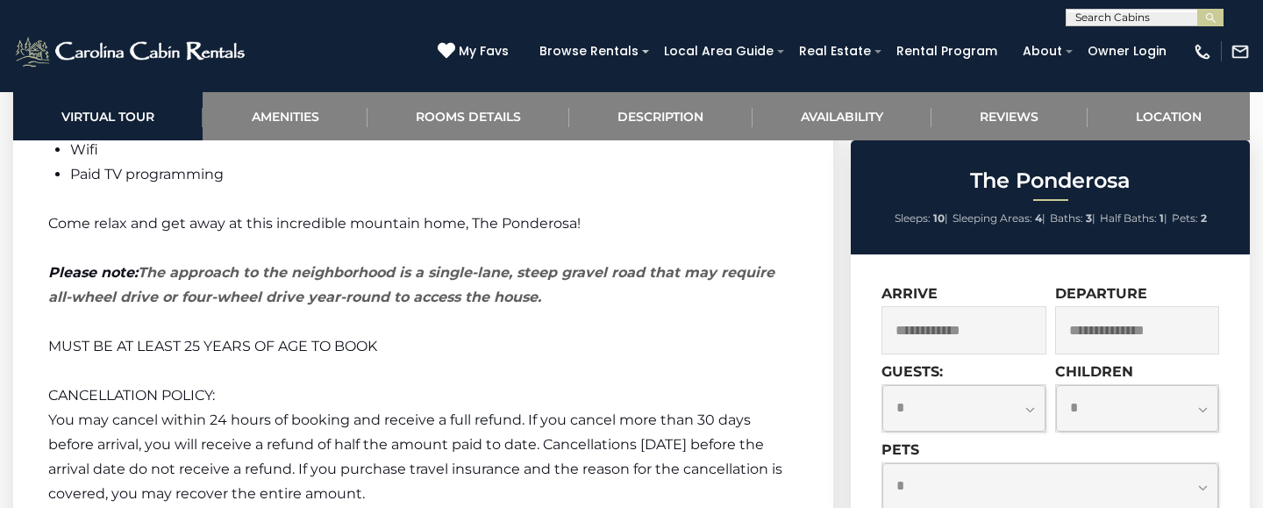
click at [376, 264] on strong "The approach to the neighborhood is a single-lane, steep gravel road that may r…" at bounding box center [411, 284] width 726 height 41
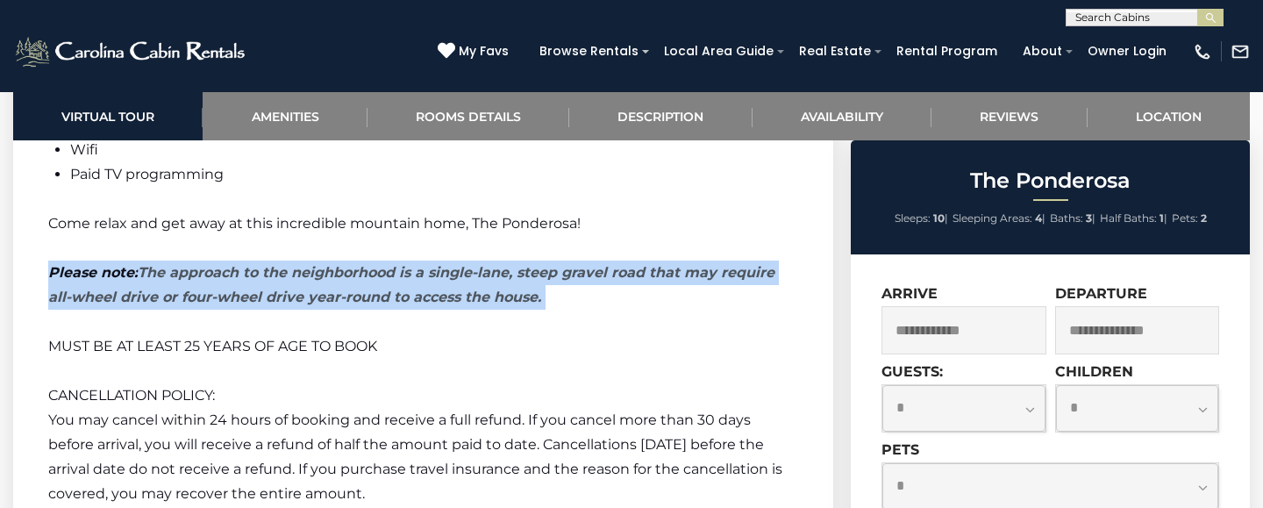
click at [376, 264] on strong "The approach to the neighborhood is a single-lane, steep gravel road that may r…" at bounding box center [411, 284] width 726 height 41
copy p "Please note: The approach to the neighborhood is a single-lane, steep gravel ro…"
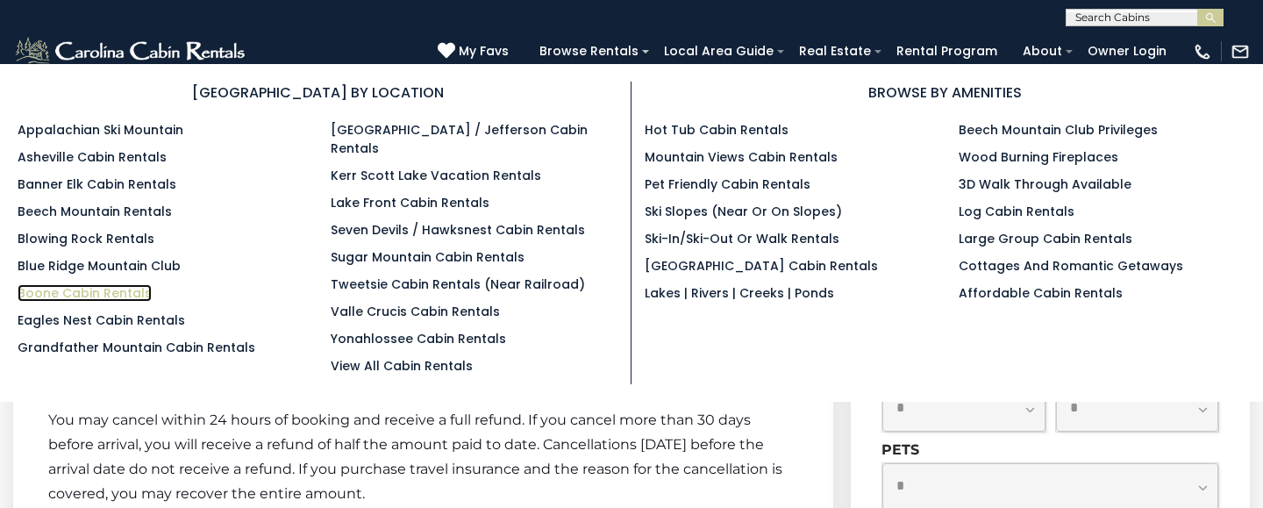
click at [89, 288] on link "Boone Cabin Rentals" at bounding box center [85, 293] width 134 height 18
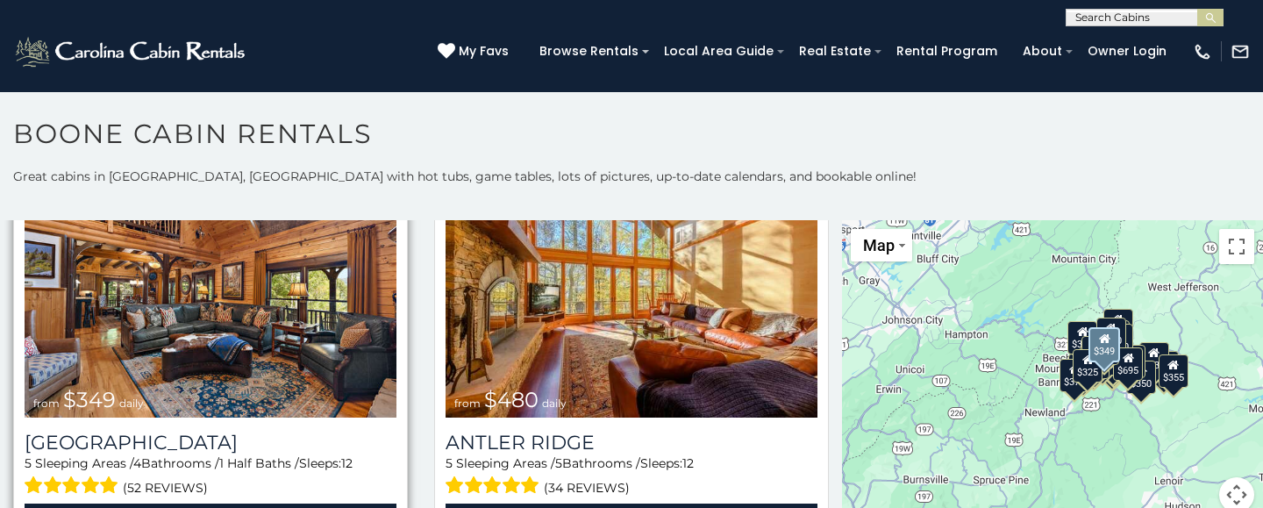
scroll to position [104, 0]
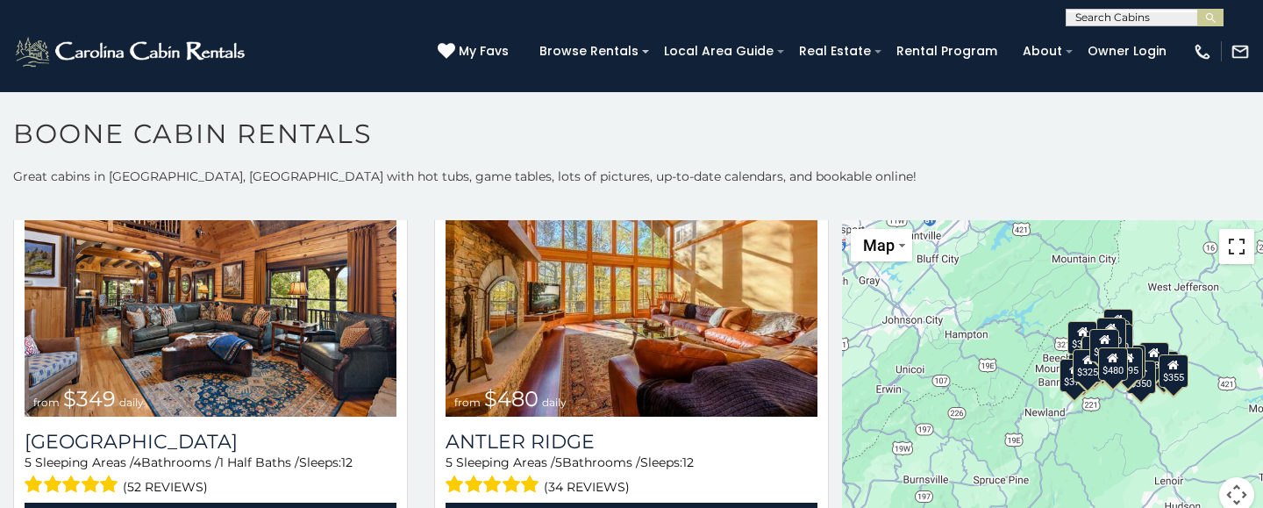
click at [1240, 254] on button "Toggle fullscreen view" at bounding box center [1236, 246] width 35 height 35
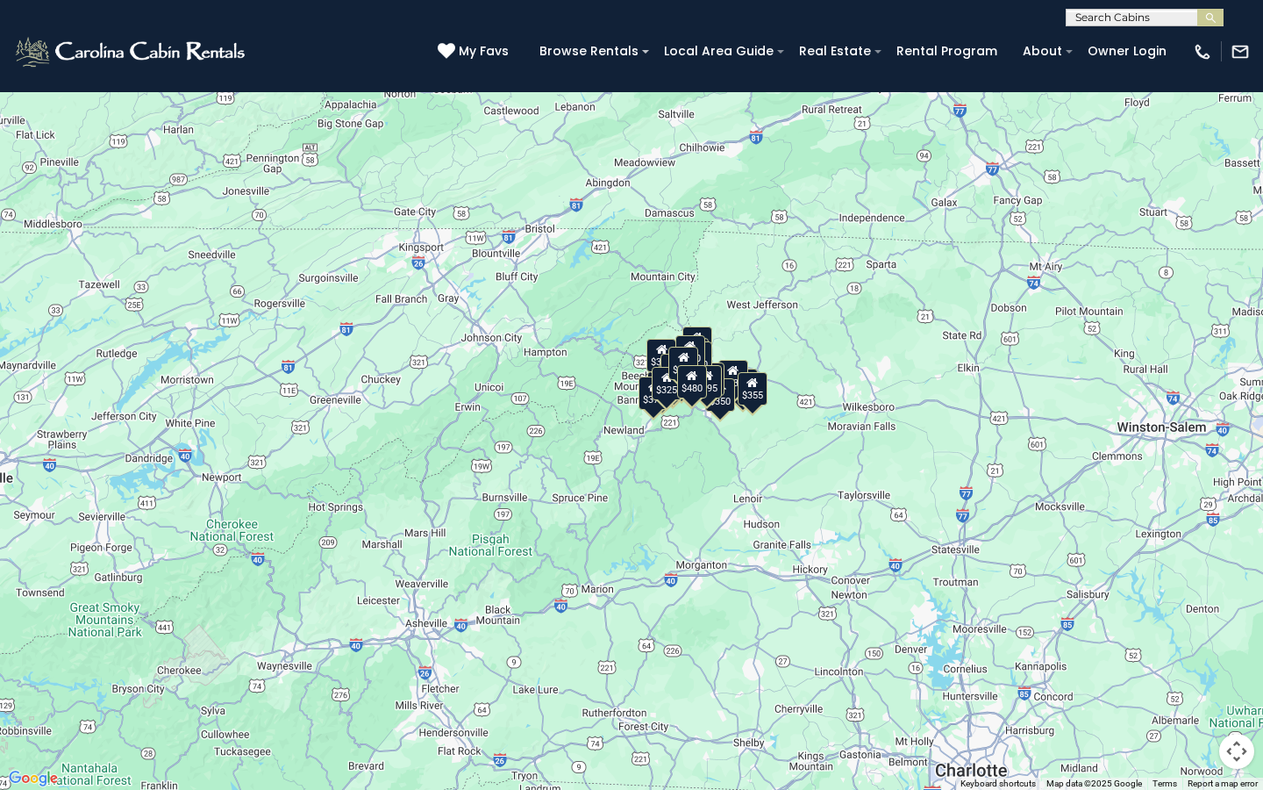
click at [1235, 507] on button "Map camera controls" at bounding box center [1236, 750] width 35 height 35
click at [1191, 507] on button "Zoom in" at bounding box center [1193, 663] width 35 height 35
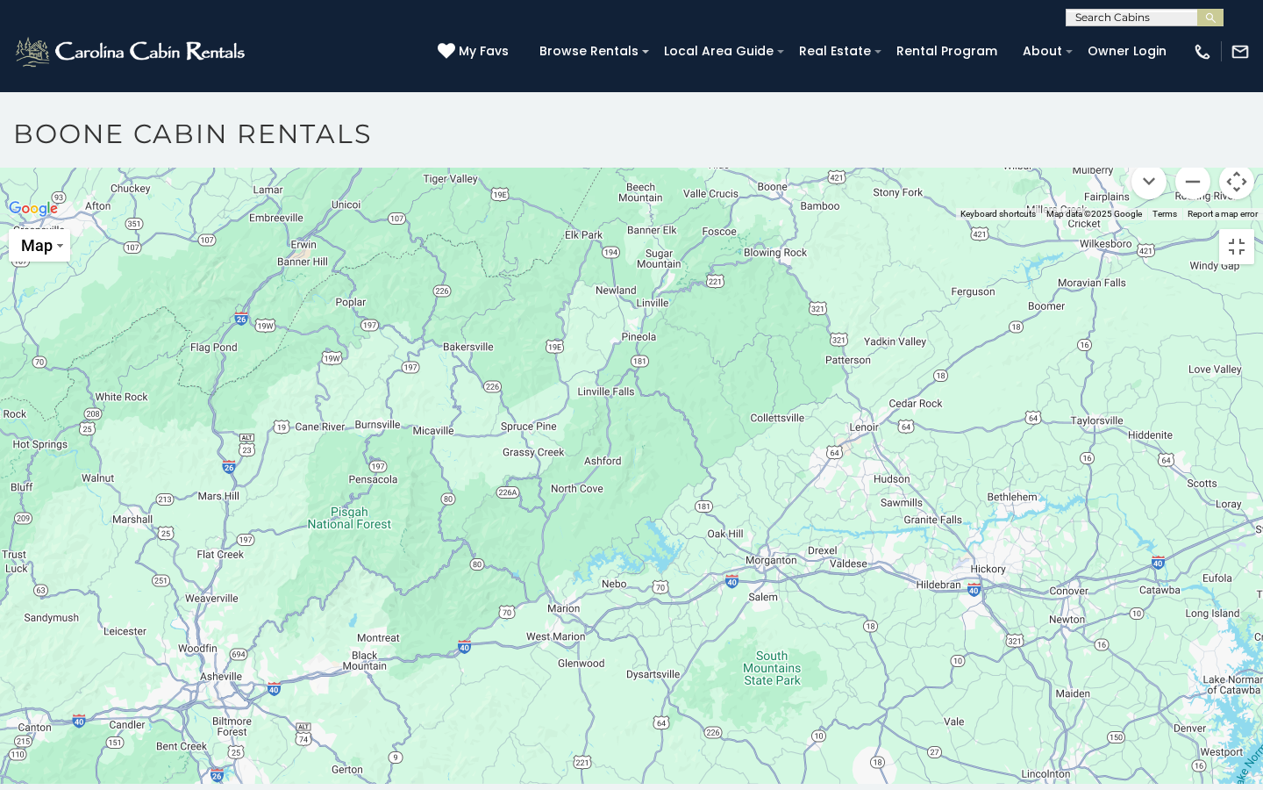
click at [1191, 111] on button "Zoom in" at bounding box center [1193, 93] width 35 height 35
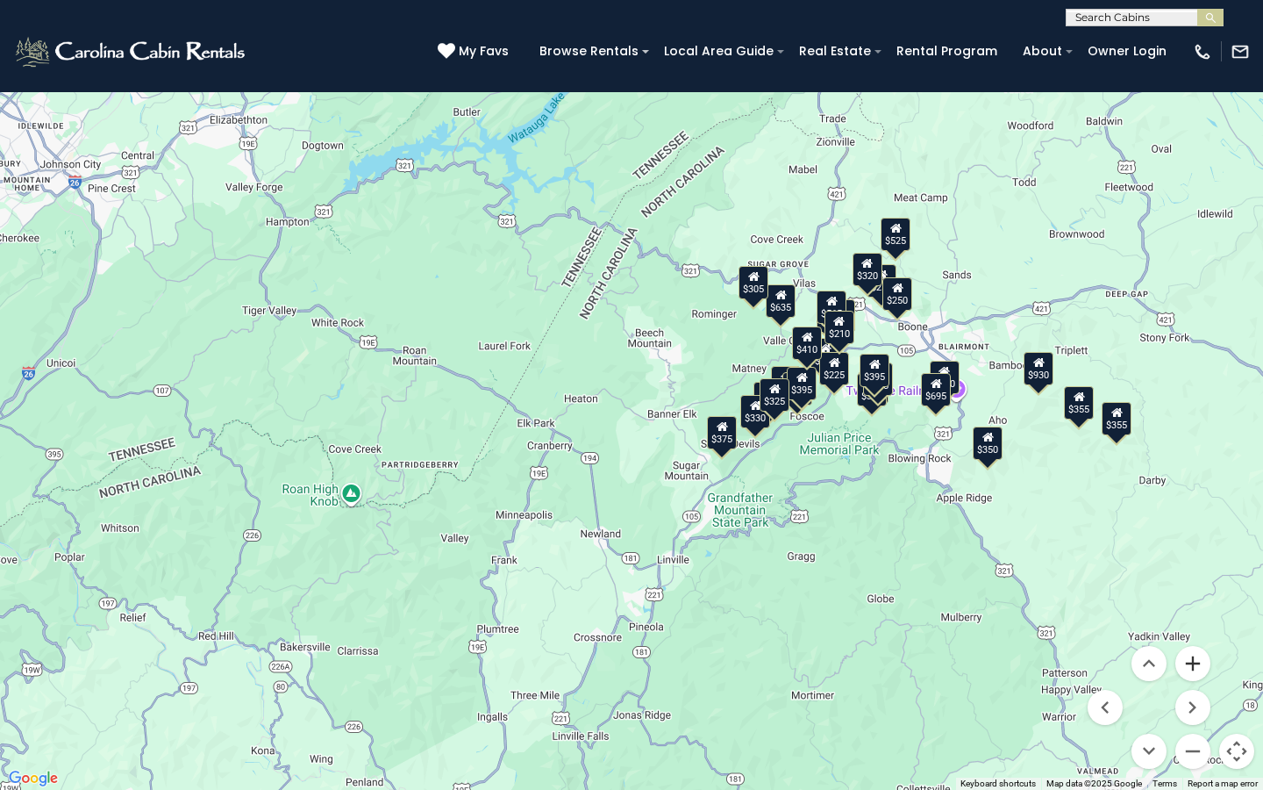
click at [1191, 507] on button "Zoom in" at bounding box center [1193, 663] width 35 height 35
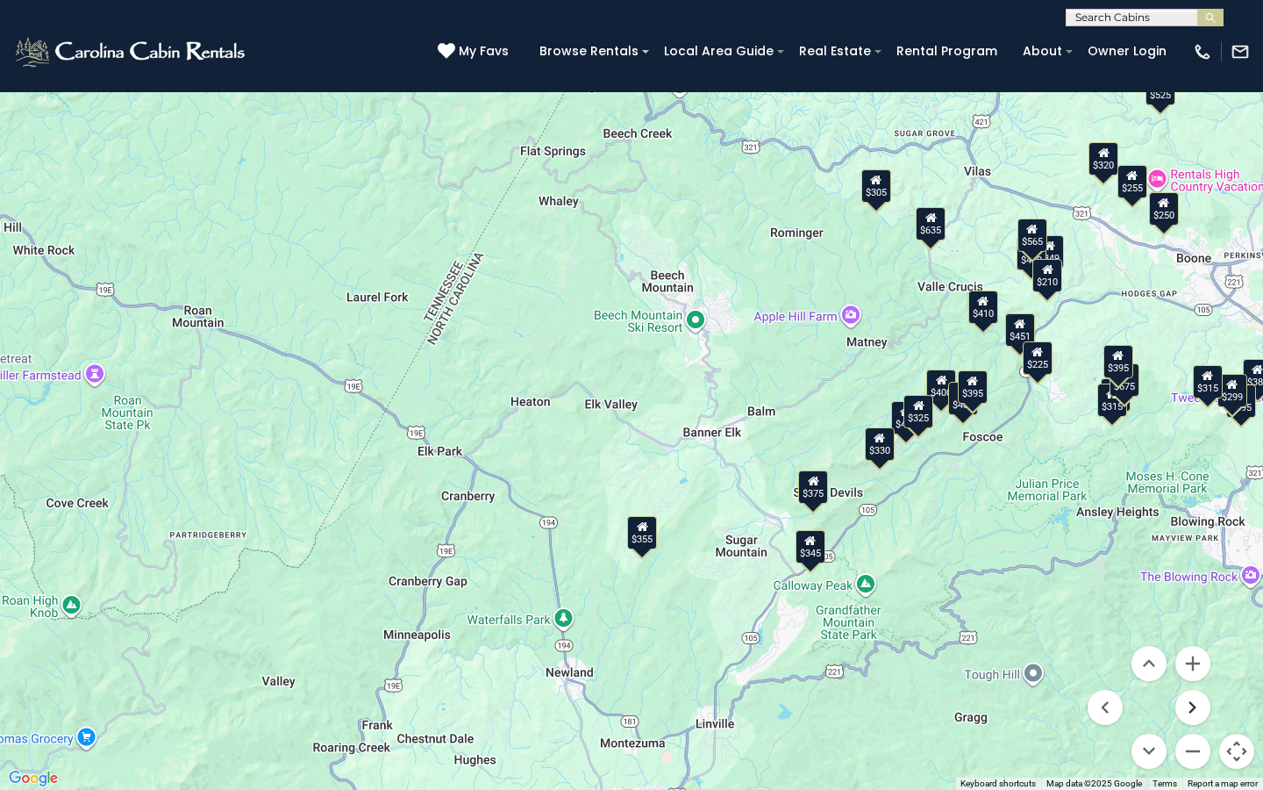
click at [1192, 507] on button "Move right" at bounding box center [1193, 707] width 35 height 35
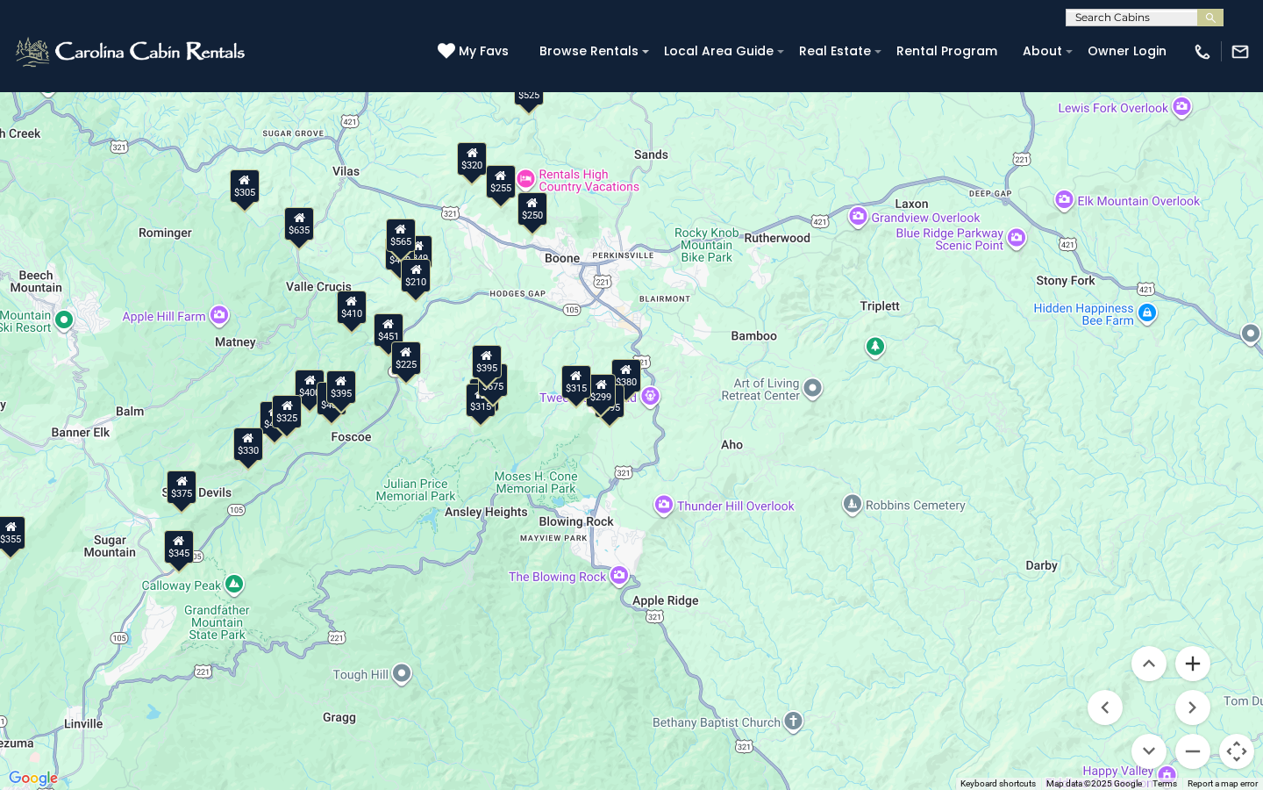
click at [1190, 507] on button "Zoom in" at bounding box center [1193, 663] width 35 height 35
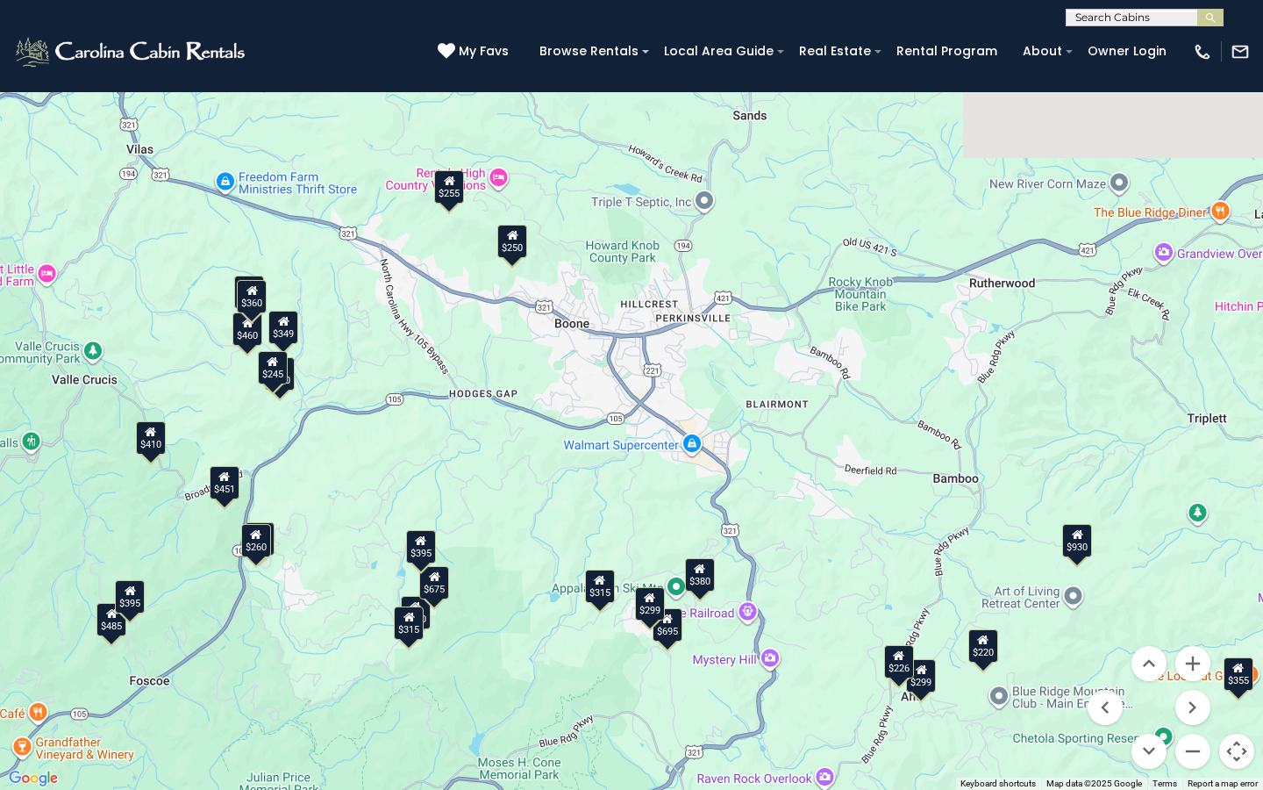
drag, startPoint x: 690, startPoint y: 168, endPoint x: 769, endPoint y: 375, distance: 220.8
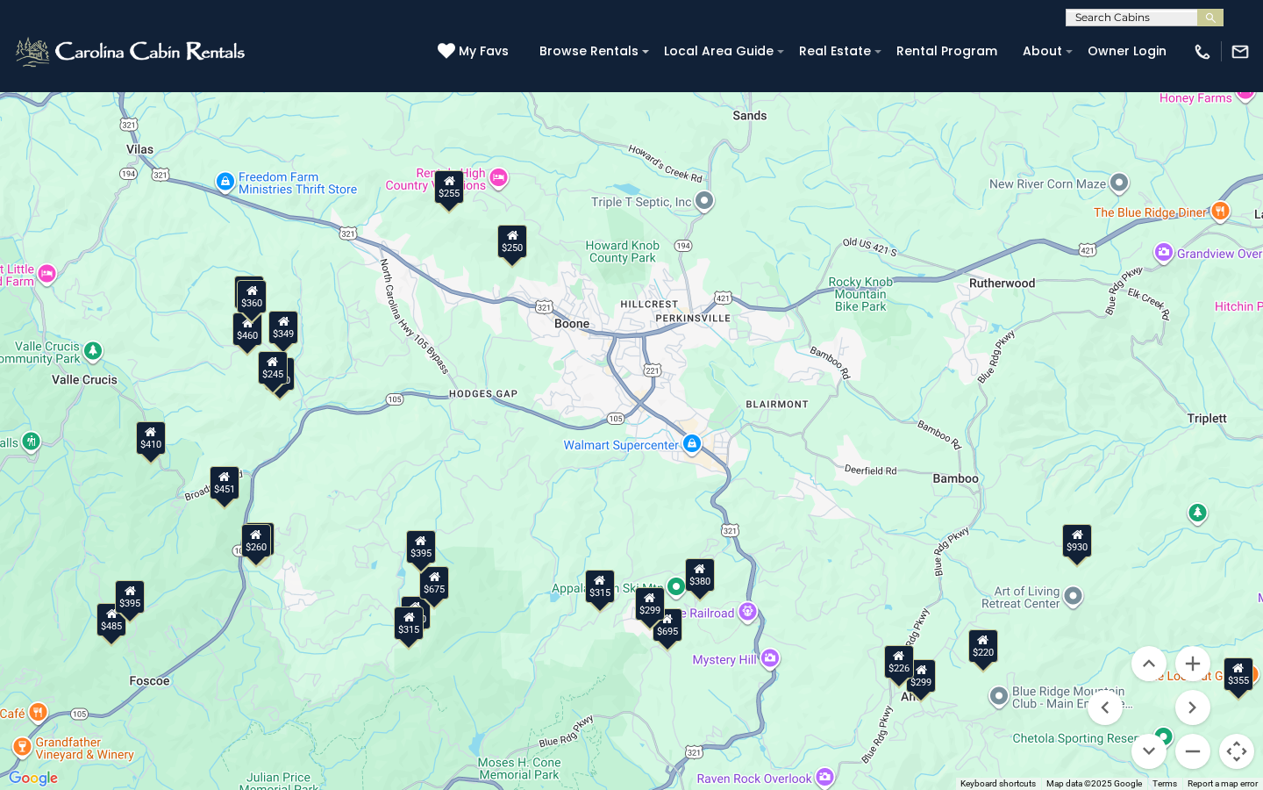
click at [769, 375] on div "$349 $480 $315 $355 $675 $930 $451 $485 $460 $395 $255 $565 $225 $350 $380 $250…" at bounding box center [631, 395] width 1263 height 790
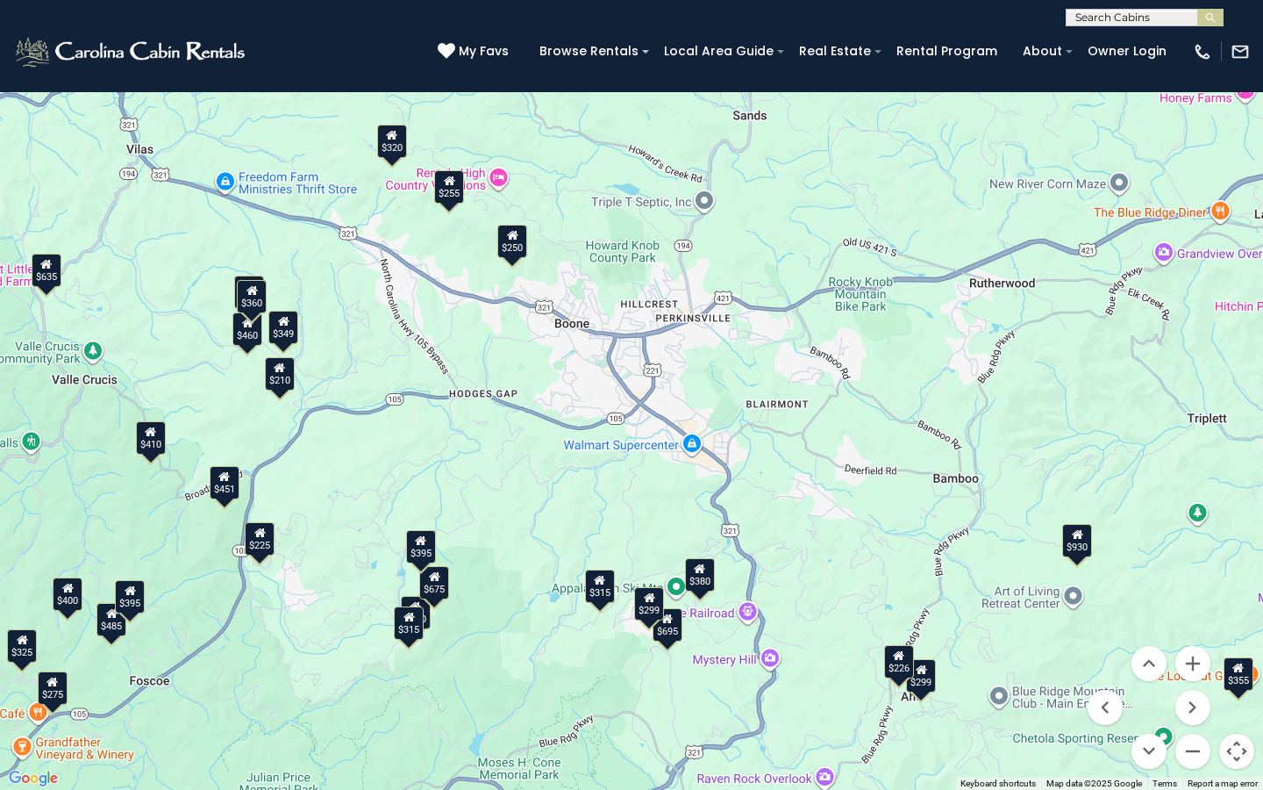
click at [1234, 27] on button "Toggle fullscreen view" at bounding box center [1236, 26] width 35 height 35
